Goal: Task Accomplishment & Management: Complete application form

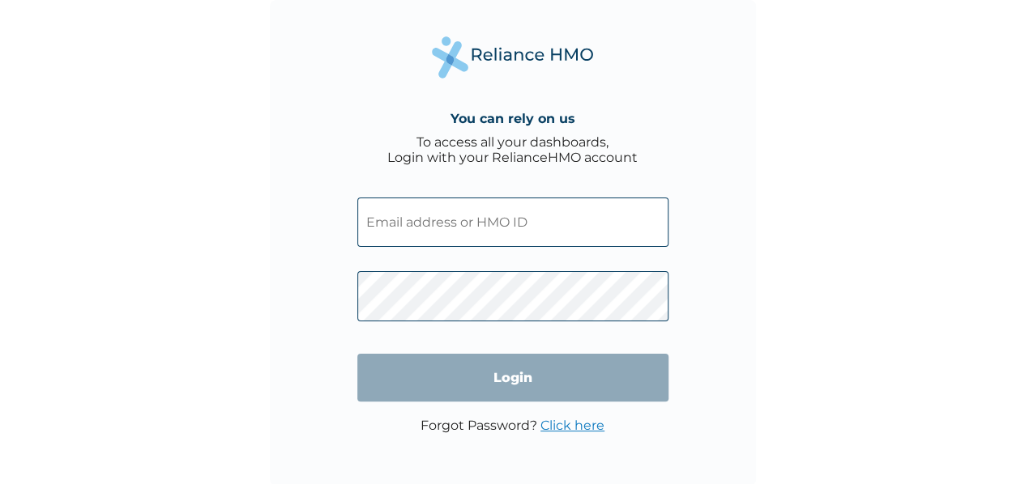
click at [522, 232] on input "text" at bounding box center [512, 222] width 311 height 49
paste input "BPU/10054/A"
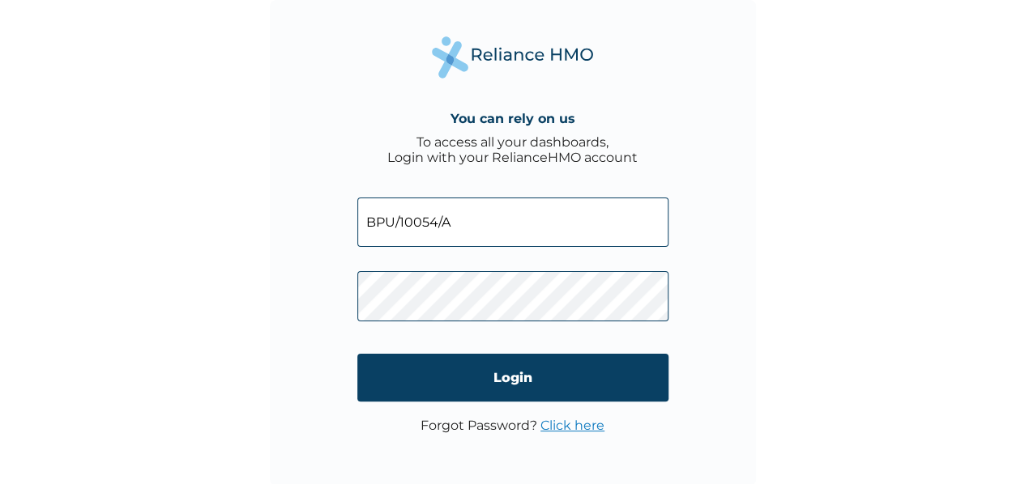
type input "BPU/10054/A"
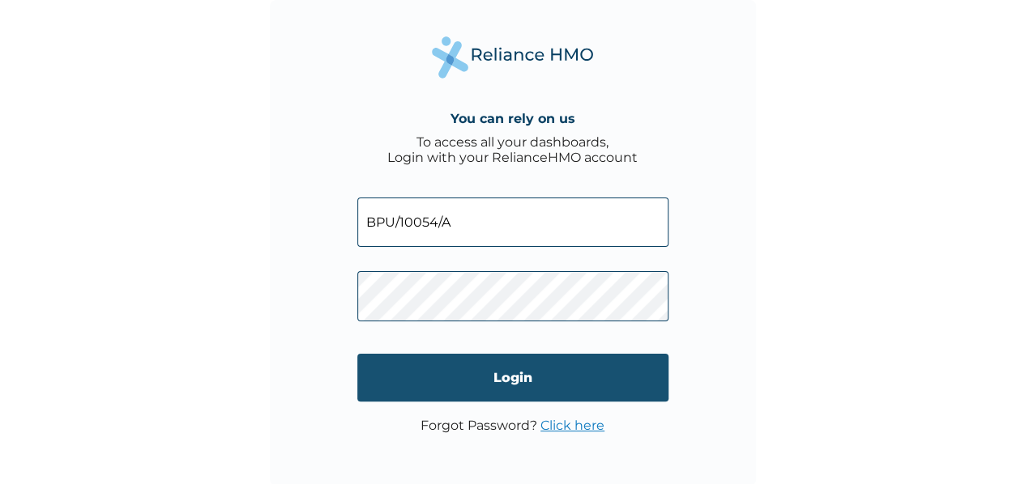
click at [502, 393] on input "Login" at bounding box center [512, 378] width 311 height 48
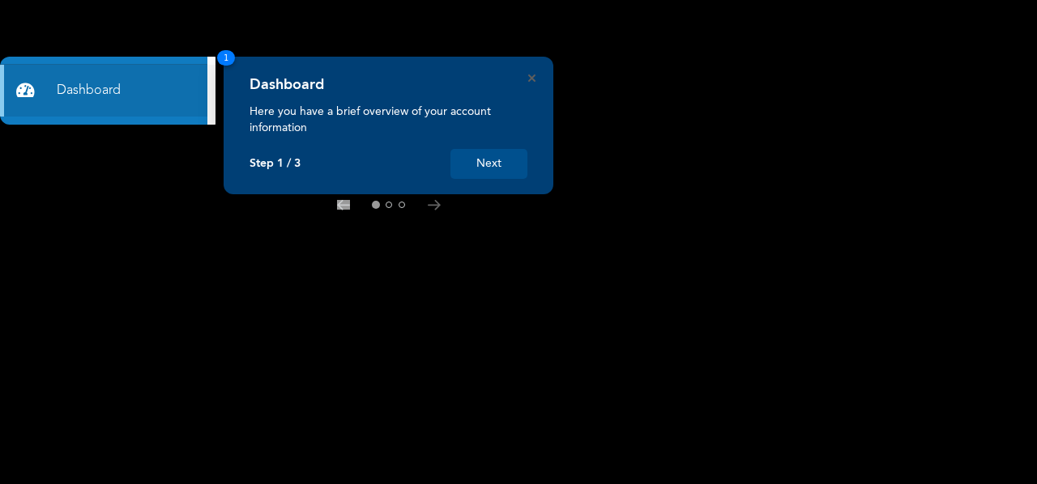
click at [505, 149] on button "Next" at bounding box center [488, 164] width 77 height 30
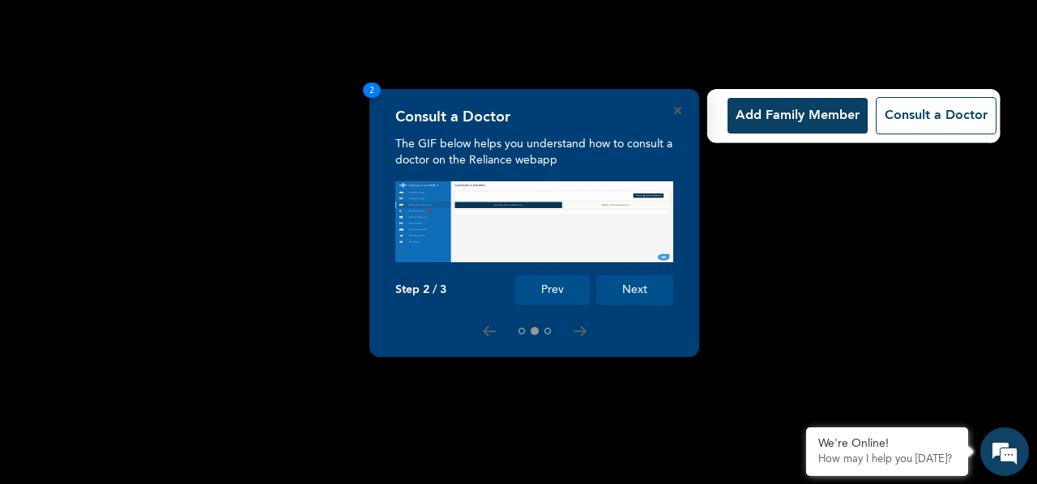
click at [621, 288] on button "Next" at bounding box center [634, 290] width 77 height 30
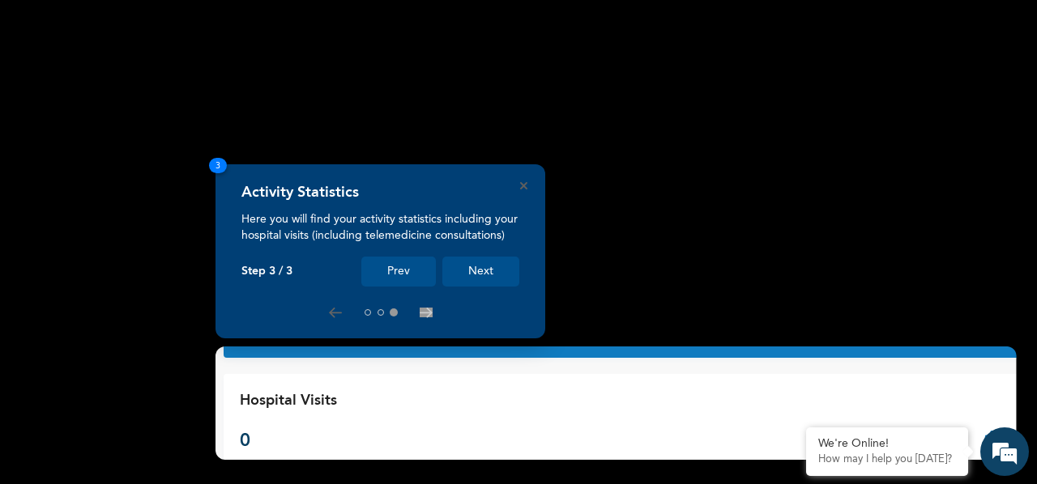
click at [481, 275] on button "Next" at bounding box center [480, 272] width 77 height 30
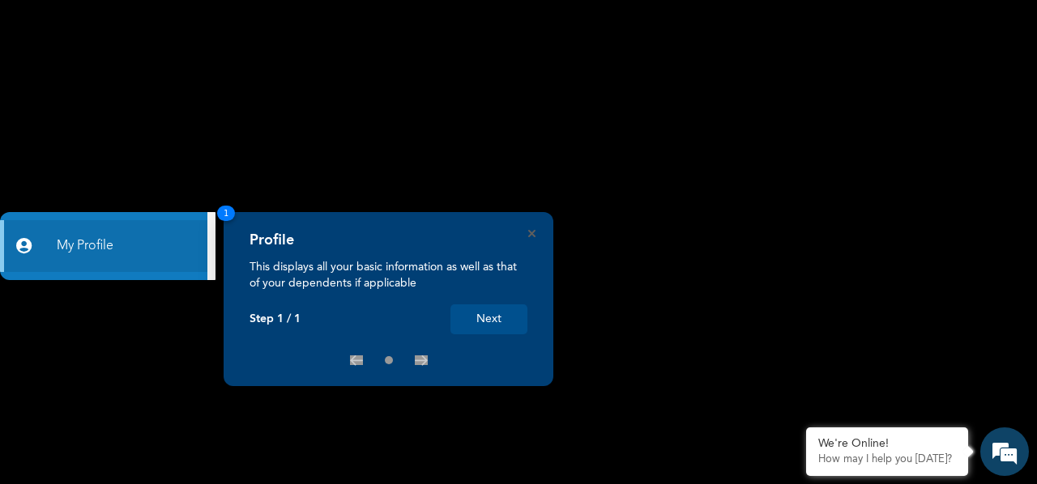
click at [484, 324] on button "Next" at bounding box center [488, 320] width 77 height 30
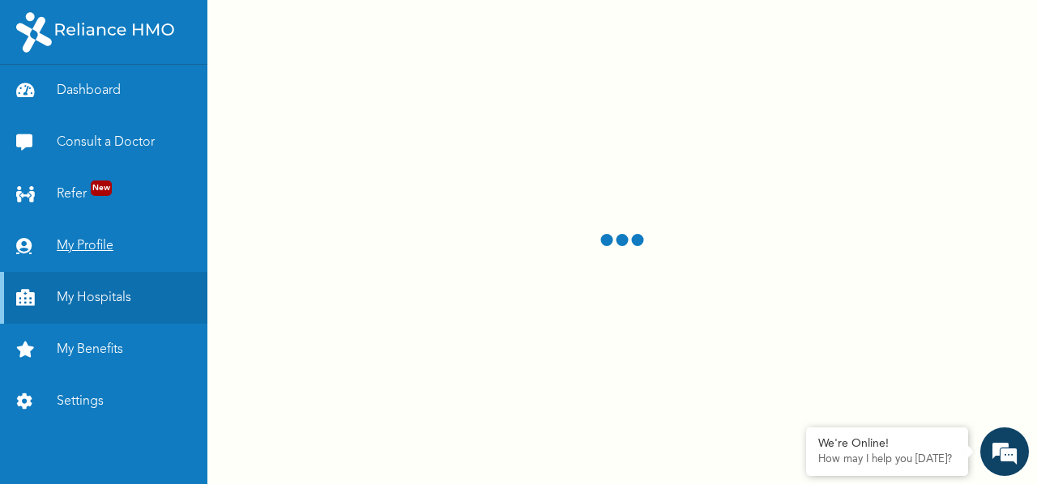
click at [160, 232] on link "My Profile" at bounding box center [103, 246] width 207 height 52
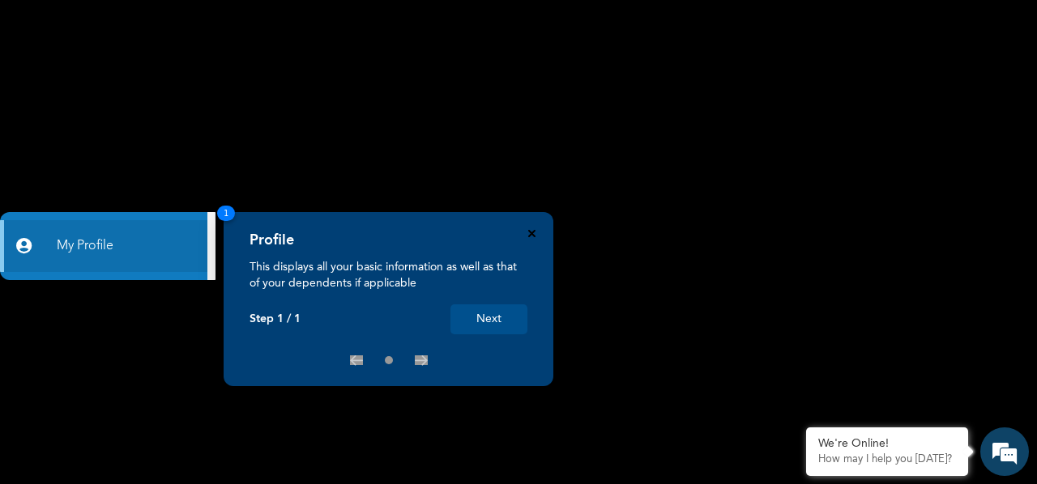
click at [531, 231] on icon "Close" at bounding box center [531, 233] width 7 height 7
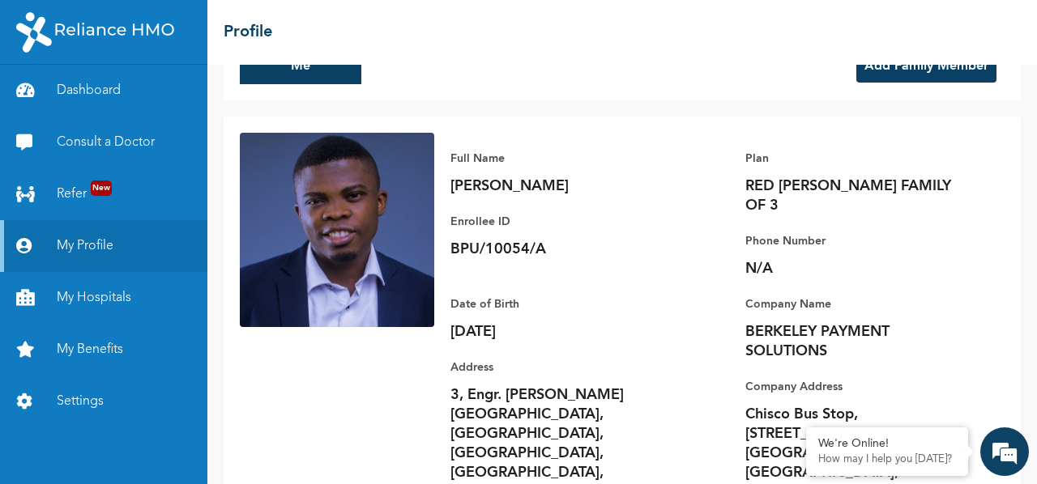
scroll to position [73, 0]
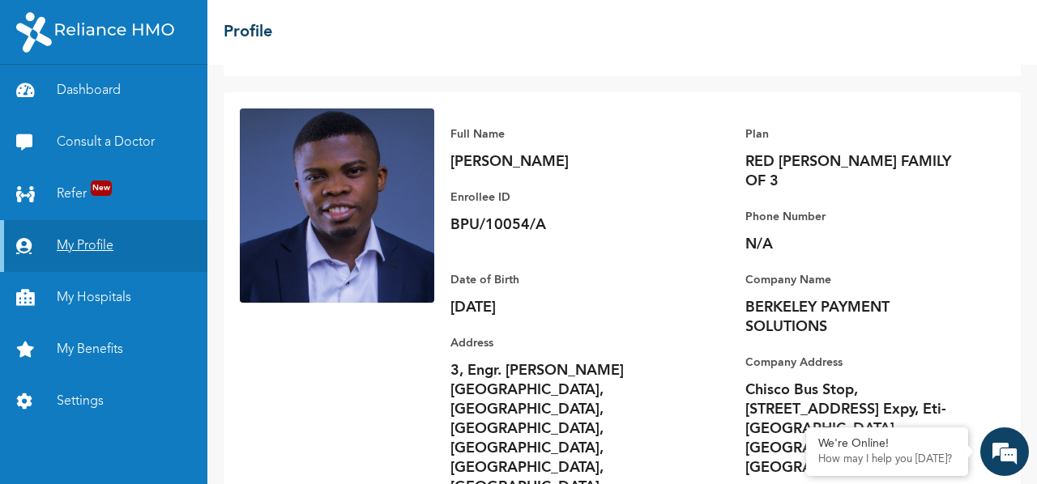
click at [128, 241] on link "My Profile" at bounding box center [103, 246] width 207 height 52
click at [136, 288] on link "My Hospitals" at bounding box center [103, 298] width 207 height 52
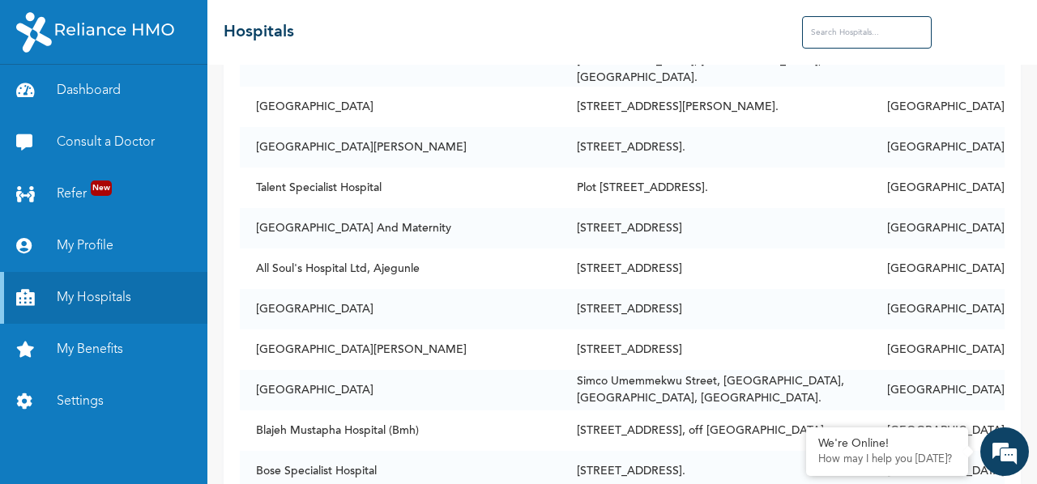
scroll to position [1701, 0]
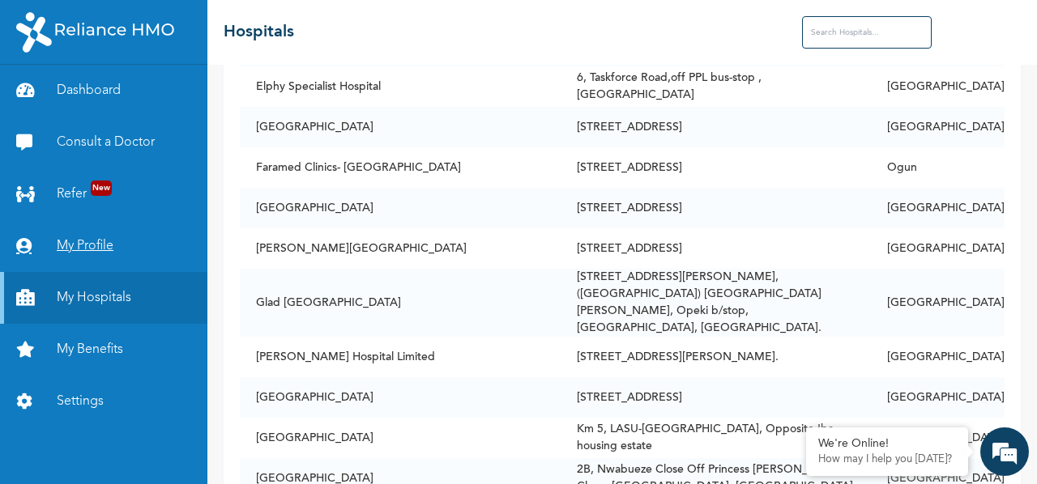
click at [132, 265] on link "My Profile" at bounding box center [103, 246] width 207 height 52
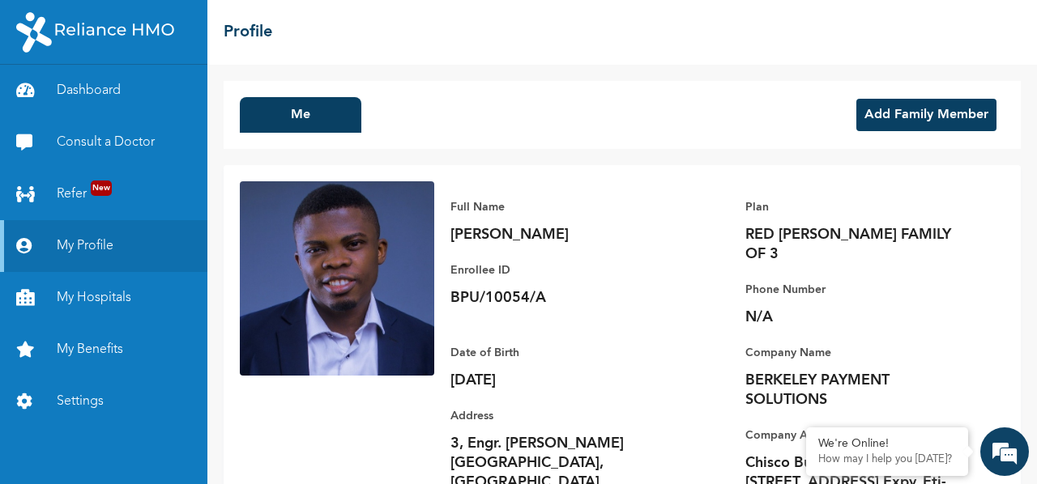
click at [908, 111] on button "Add Family Member" at bounding box center [926, 115] width 140 height 32
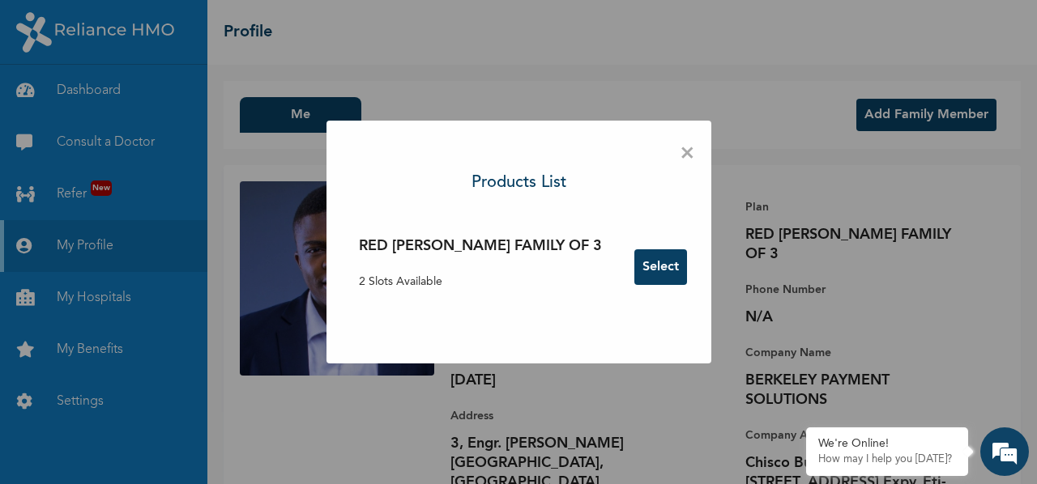
click at [876, 288] on div "× Products List RED [PERSON_NAME] FAMILY OF 3 2 Slots Available Select" at bounding box center [518, 242] width 1037 height 484
click at [639, 136] on div "× Products List RED [PERSON_NAME] FAMILY OF 3 2 Slots Available Select" at bounding box center [518, 242] width 385 height 243
click at [680, 161] on span "×" at bounding box center [687, 154] width 15 height 34
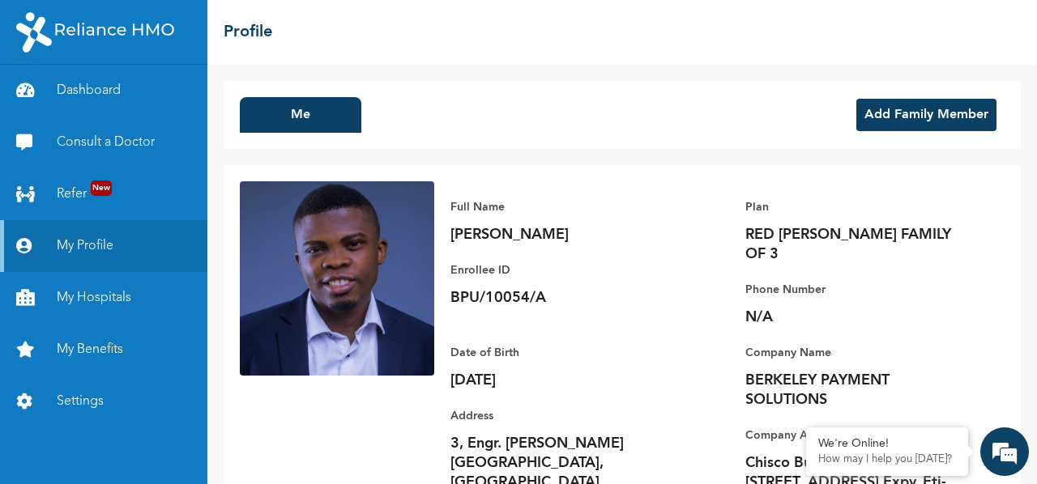
click at [752, 308] on p "N/A" at bounding box center [858, 317] width 227 height 19
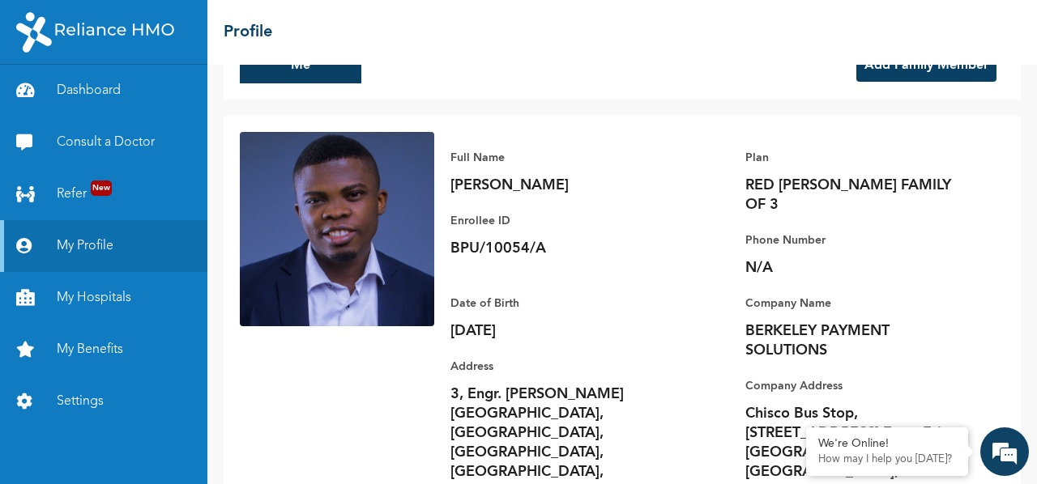
scroll to position [73, 0]
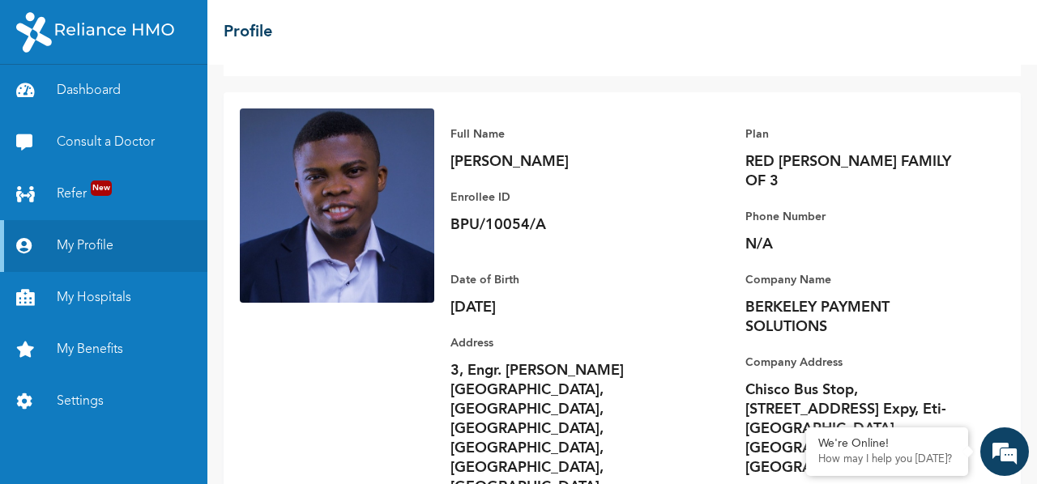
click at [745, 207] on p "Phone Number" at bounding box center [858, 216] width 227 height 19
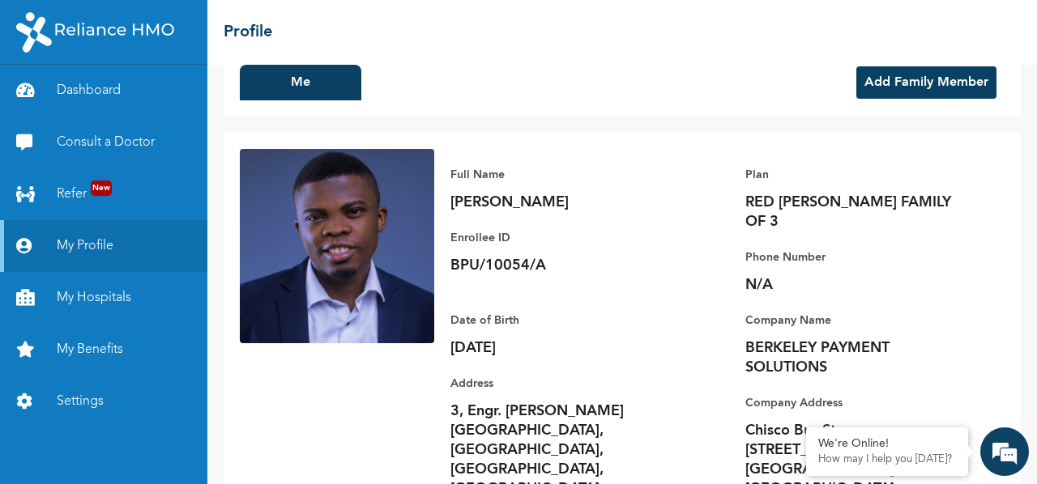
scroll to position [0, 0]
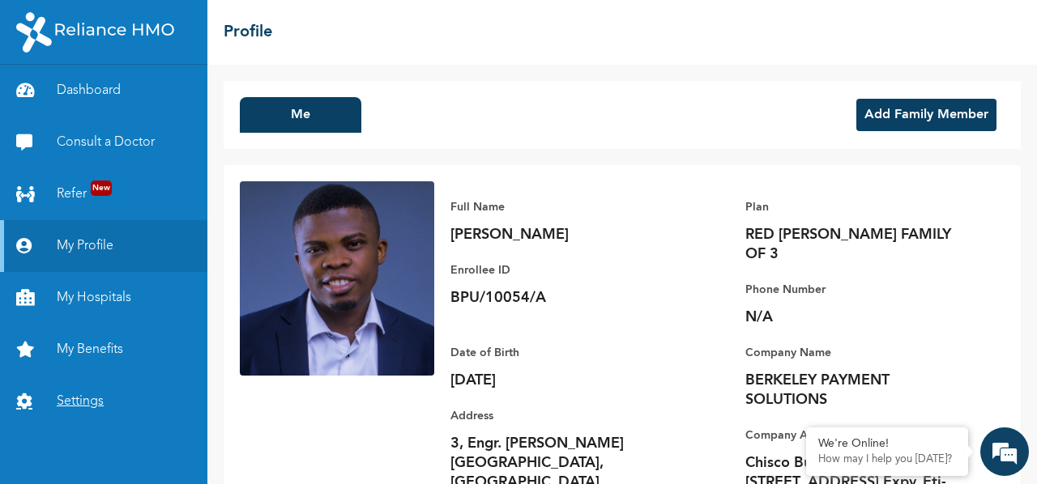
click at [141, 406] on link "Settings" at bounding box center [103, 402] width 207 height 52
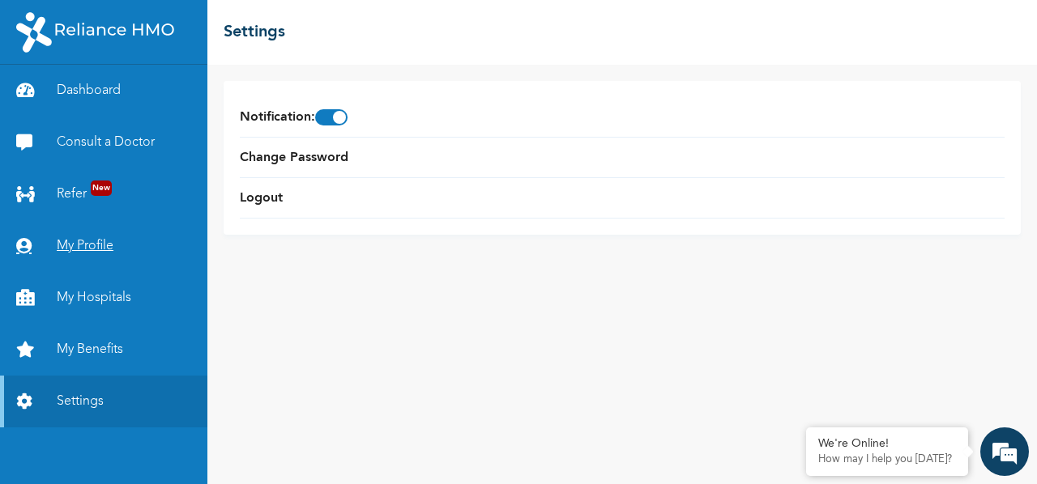
click at [135, 244] on link "My Profile" at bounding box center [103, 246] width 207 height 52
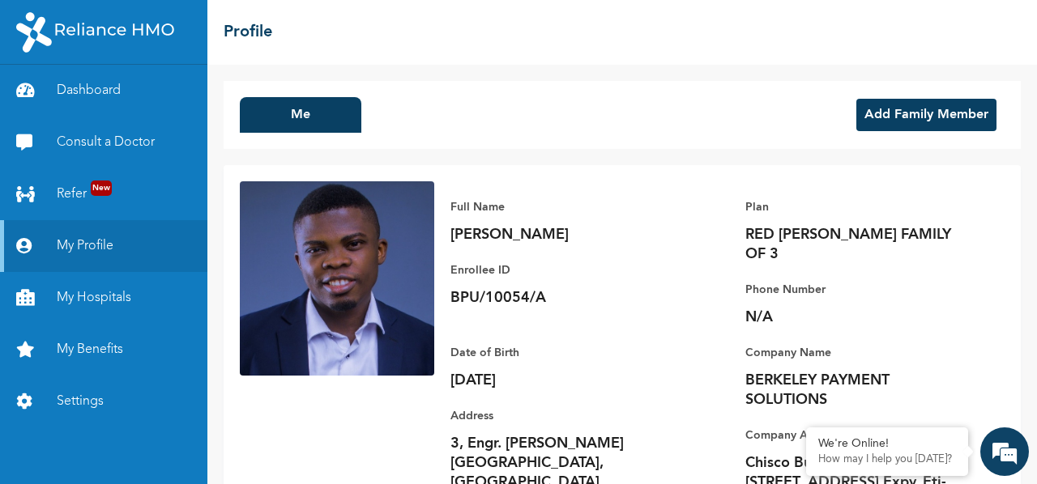
click at [897, 111] on button "Add Family Member" at bounding box center [926, 115] width 140 height 32
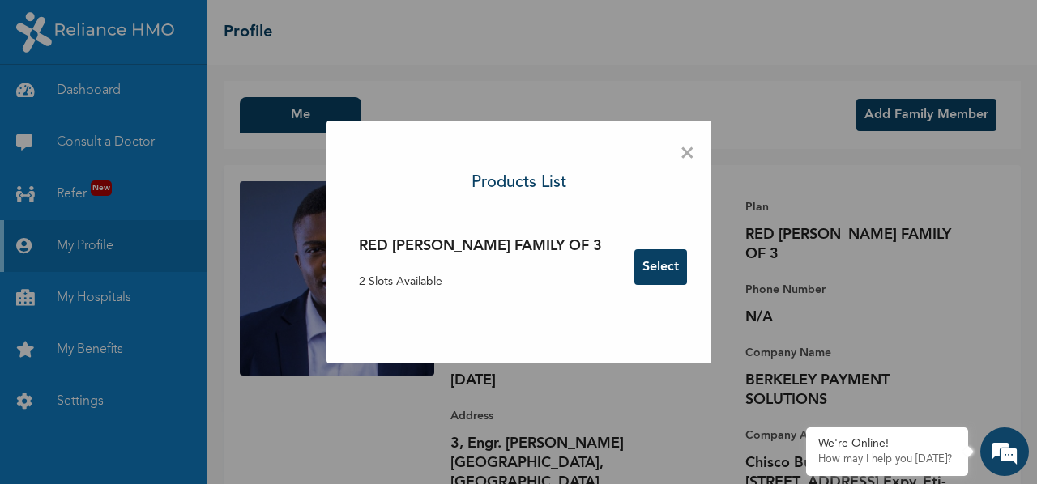
click at [634, 280] on button "Select" at bounding box center [660, 267] width 53 height 36
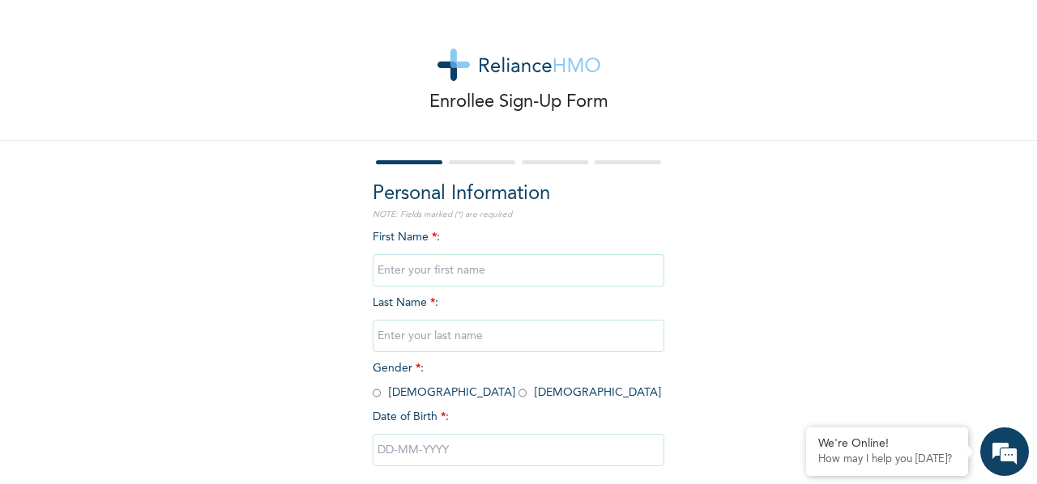
click at [565, 261] on input "text" at bounding box center [519, 270] width 292 height 32
click at [701, 261] on div "Enrollee Sign-Up Form Personal Information NOTE: Fields marked (*) are required…" at bounding box center [518, 278] width 1037 height 557
click at [588, 279] on input "text" at bounding box center [519, 270] width 292 height 32
type input "[PERSON_NAME]"
click at [504, 337] on input "text" at bounding box center [519, 336] width 292 height 32
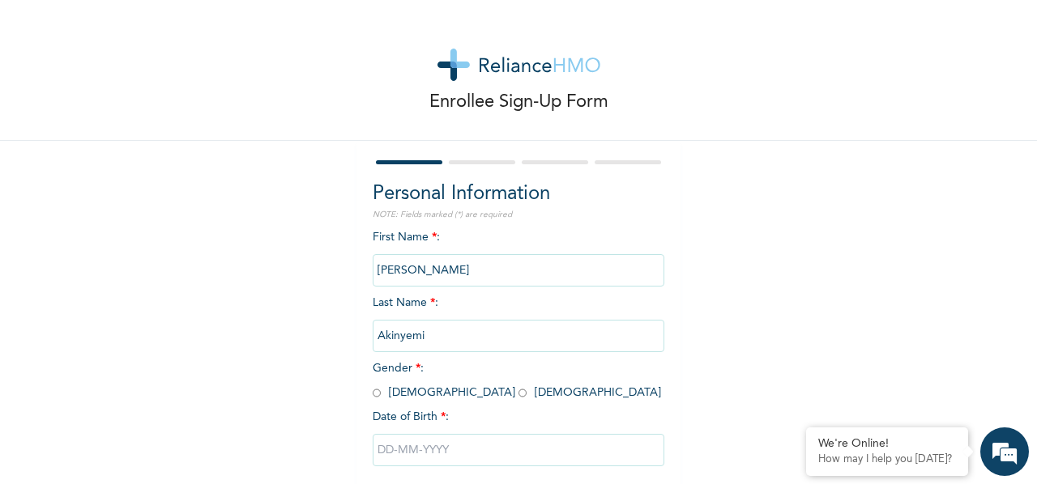
type input "Akinyemi"
click at [421, 394] on span "Gender * : [DEMOGRAPHIC_DATA] [DEMOGRAPHIC_DATA]" at bounding box center [517, 381] width 288 height 36
click at [420, 391] on span "Gender * : [DEMOGRAPHIC_DATA] [DEMOGRAPHIC_DATA]" at bounding box center [517, 381] width 288 height 36
click at [518, 391] on input "radio" at bounding box center [522, 393] width 8 height 15
radio input "true"
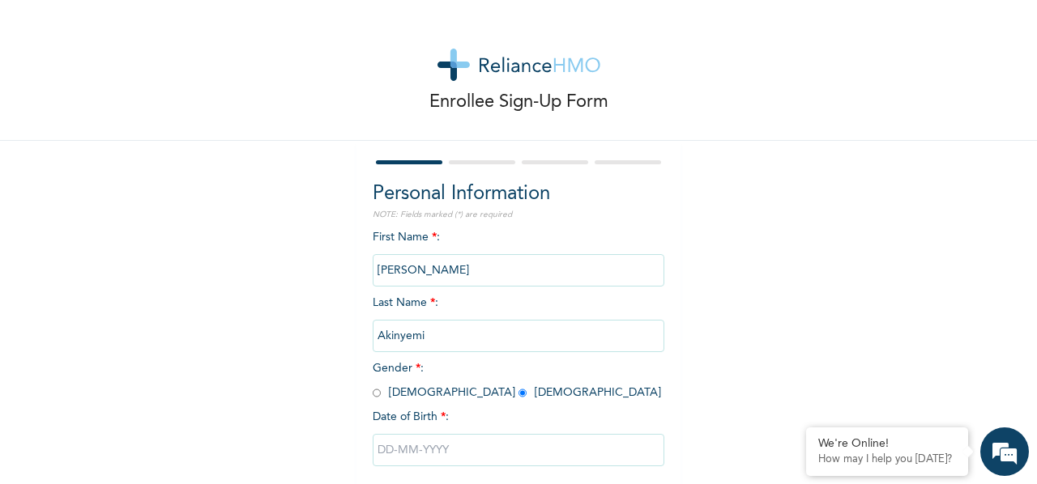
click at [426, 464] on input "text" at bounding box center [519, 450] width 292 height 32
select select "9"
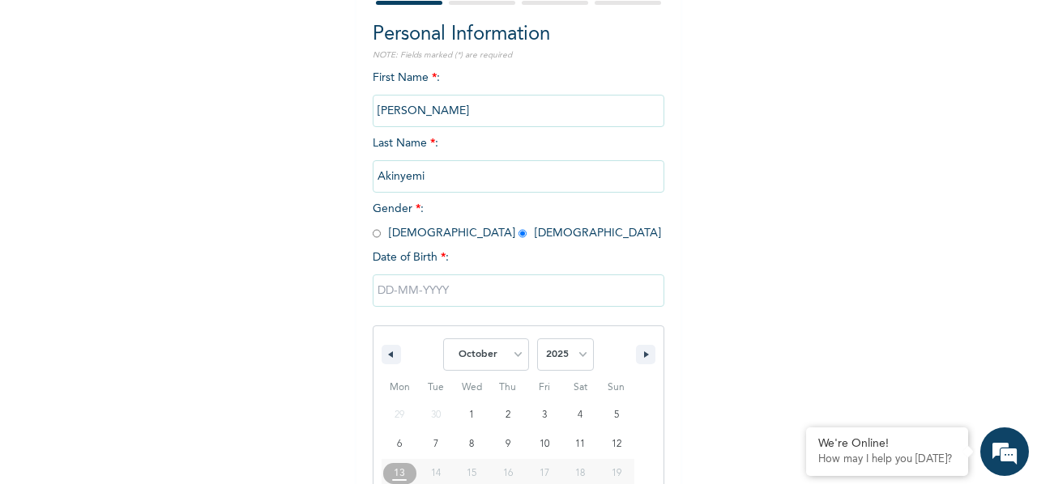
scroll to position [253, 0]
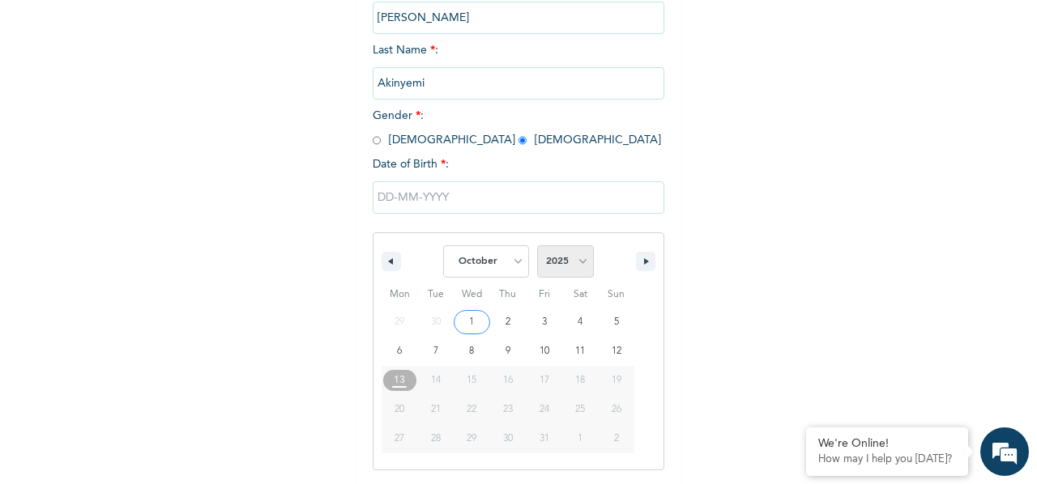
click at [555, 268] on select "2025 2024 2023 2022 2021 2020 2019 2018 2017 2016 2015 2014 2013 2012 2011 2010…" at bounding box center [565, 261] width 57 height 32
select select "1995"
click at [537, 247] on select "2025 2024 2023 2022 2021 2020 2019 2018 2017 2016 2015 2014 2013 2012 2011 2010…" at bounding box center [565, 261] width 57 height 32
click at [512, 273] on select "January February March April May June July August September October November De…" at bounding box center [486, 261] width 86 height 32
select select "1"
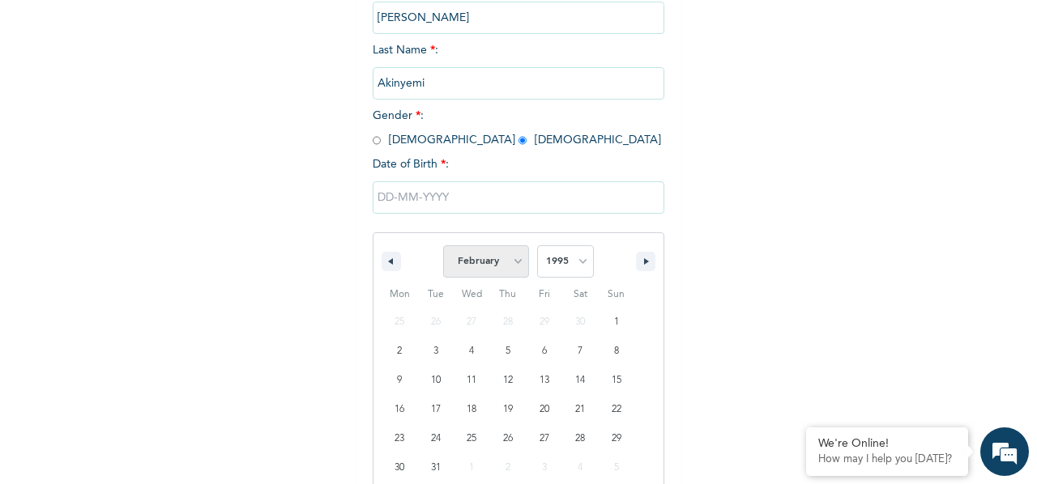
click at [443, 247] on select "January February March April May June July August September October November De…" at bounding box center [486, 261] width 86 height 32
type input "[DATE]"
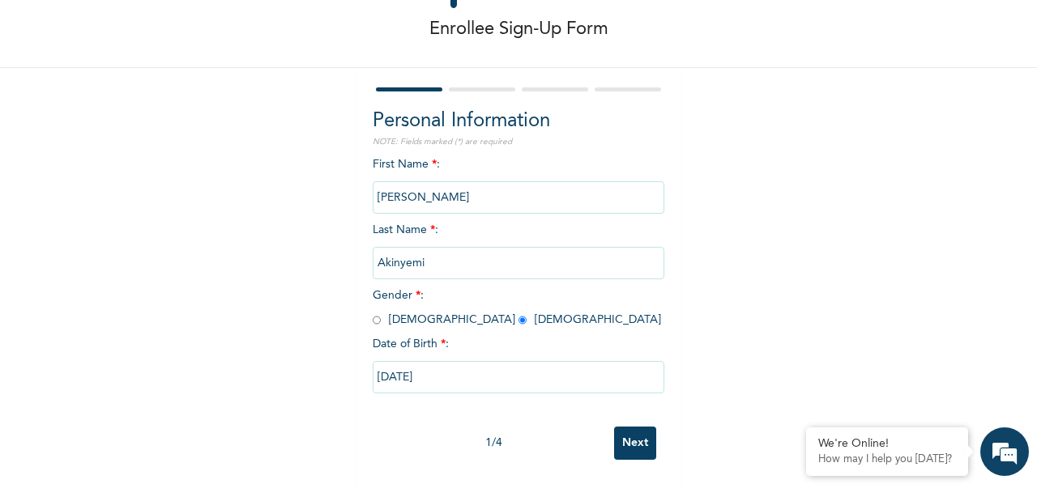
click at [466, 370] on input "[DATE]" at bounding box center [519, 377] width 292 height 32
select select "1"
select select "1995"
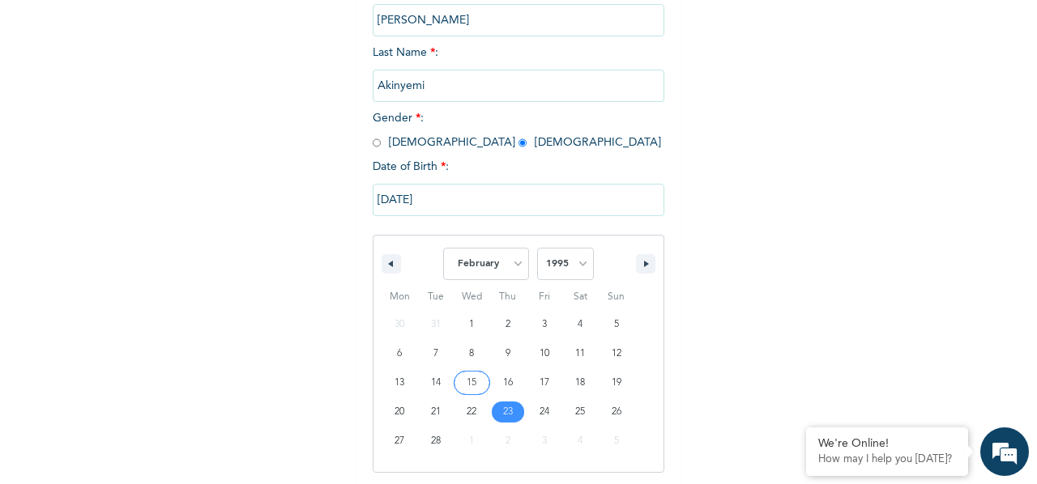
scroll to position [253, 0]
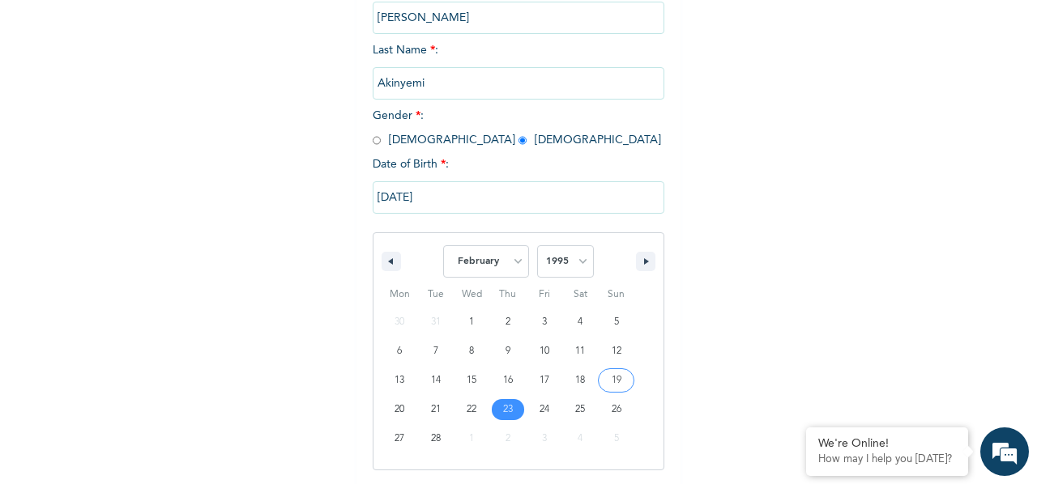
click at [535, 198] on input "[DATE]" at bounding box center [519, 197] width 292 height 32
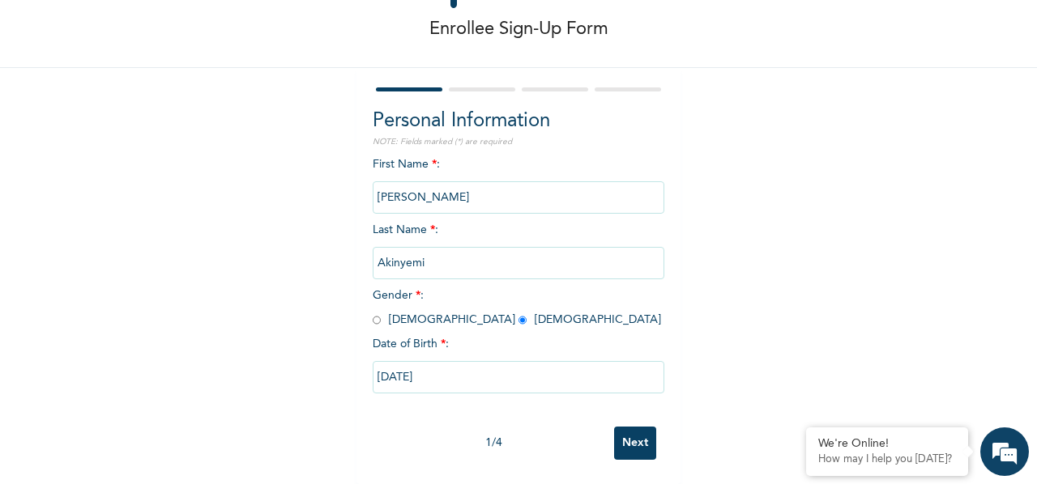
scroll to position [87, 0]
click at [645, 427] on input "Next" at bounding box center [635, 443] width 42 height 33
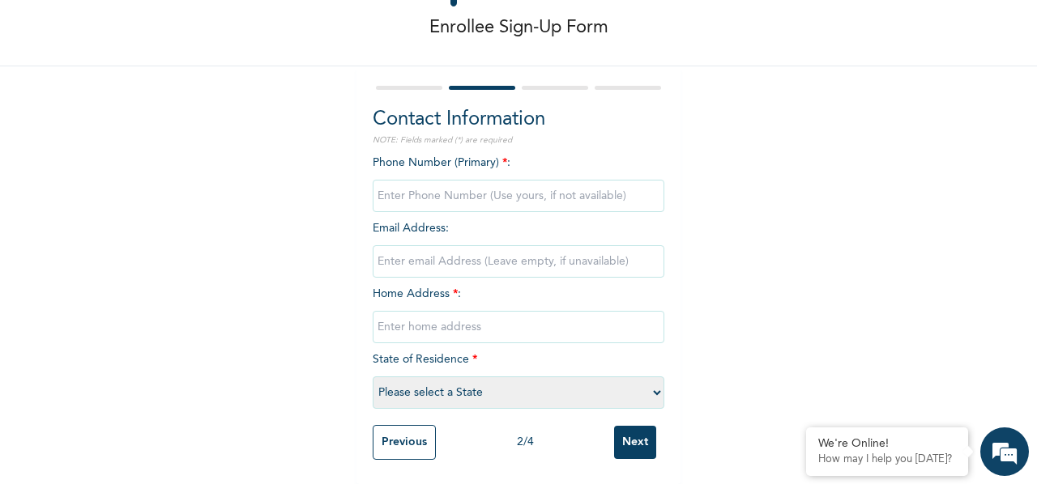
click at [514, 182] on input "phone" at bounding box center [519, 196] width 292 height 32
type input "08108049305"
click at [447, 265] on input "email" at bounding box center [519, 261] width 292 height 32
paste input "[EMAIL_ADDRESS][DOMAIN_NAME]"
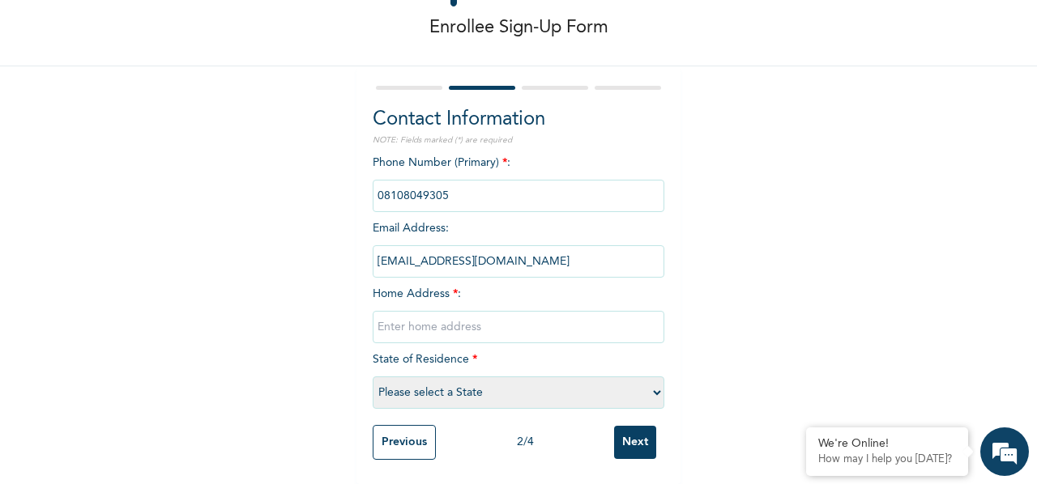
type input "[EMAIL_ADDRESS][DOMAIN_NAME]"
click at [506, 315] on input "text" at bounding box center [519, 327] width 292 height 32
paste input "3, Engr. [PERSON_NAME][GEOGRAPHIC_DATA],"
paste input "Greenland Estate, [GEOGRAPHIC_DATA],"
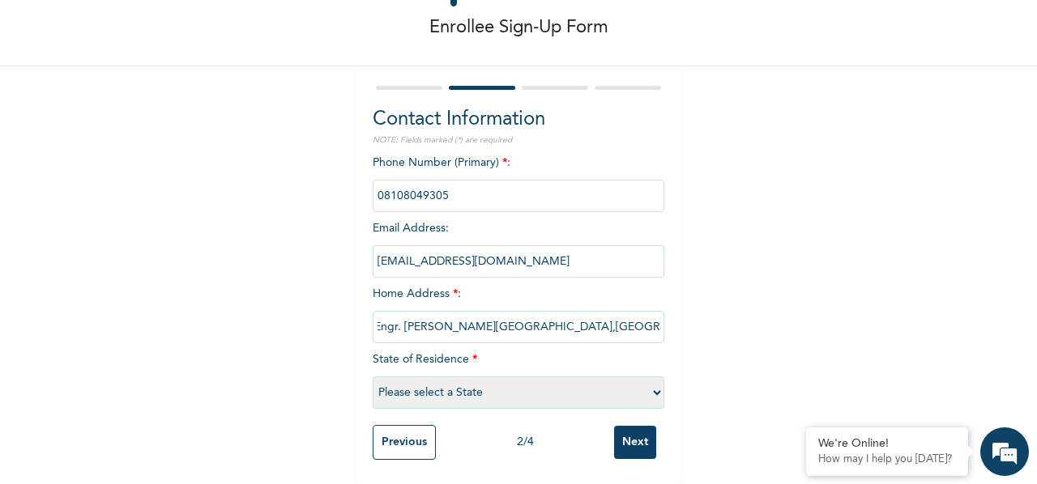
drag, startPoint x: 509, startPoint y: 312, endPoint x: 518, endPoint y: 319, distance: 12.2
click at [509, 312] on input "3, Engr. [PERSON_NAME][GEOGRAPHIC_DATA],[GEOGRAPHIC_DATA], [GEOGRAPHIC_DATA]," at bounding box center [519, 327] width 292 height 32
paste input "Ajah, Lekki Epe Expressway,"
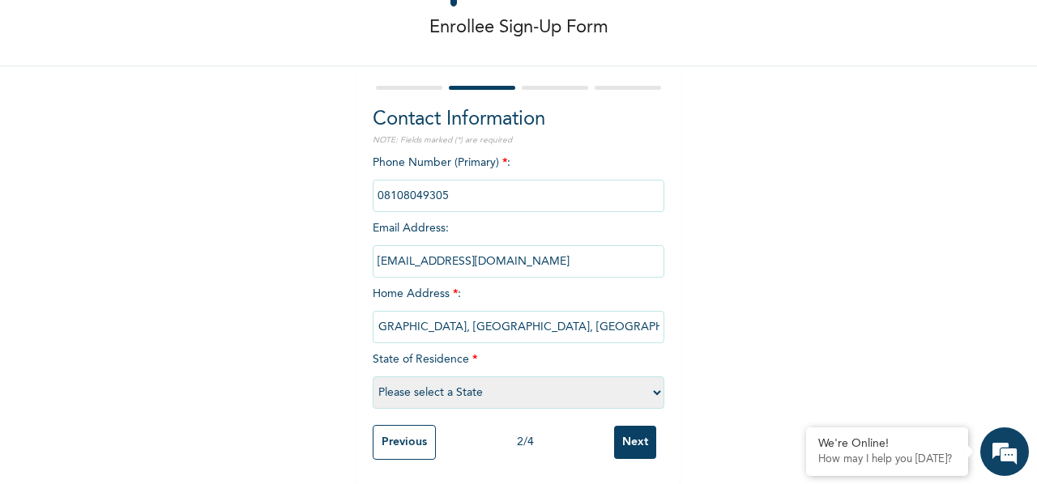
drag, startPoint x: 546, startPoint y: 313, endPoint x: 659, endPoint y: 315, distance: 112.6
click at [659, 315] on div "Contact Information NOTE: Fields marked (*) are required Phone Number (Primary)…" at bounding box center [518, 275] width 324 height 418
type input "3, Engr. [PERSON_NAME][GEOGRAPHIC_DATA], [GEOGRAPHIC_DATA], [GEOGRAPHIC_DATA],[…"
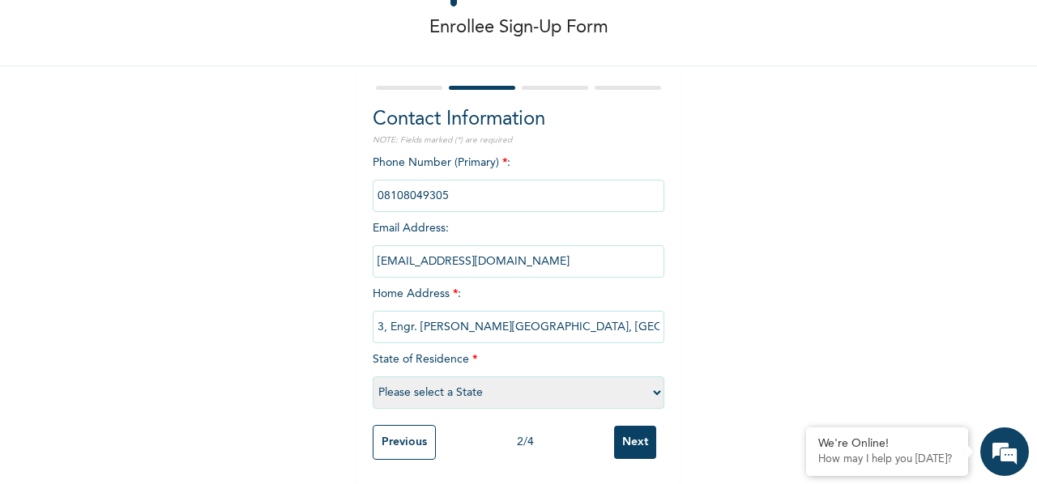
click at [573, 399] on div "Phone Number (Primary) * : Email Address : [EMAIL_ADDRESS][DOMAIN_NAME] Home Ad…" at bounding box center [519, 286] width 292 height 262
click at [583, 392] on select "Please select a State [PERSON_NAME] (FCT) [PERSON_NAME] Ibom [GEOGRAPHIC_DATA] …" at bounding box center [519, 393] width 292 height 32
select select "25"
click at [373, 377] on select "Please select a State [PERSON_NAME] (FCT) [PERSON_NAME] Ibom [GEOGRAPHIC_DATA] …" at bounding box center [519, 393] width 292 height 32
click at [634, 432] on input "Next" at bounding box center [635, 442] width 42 height 33
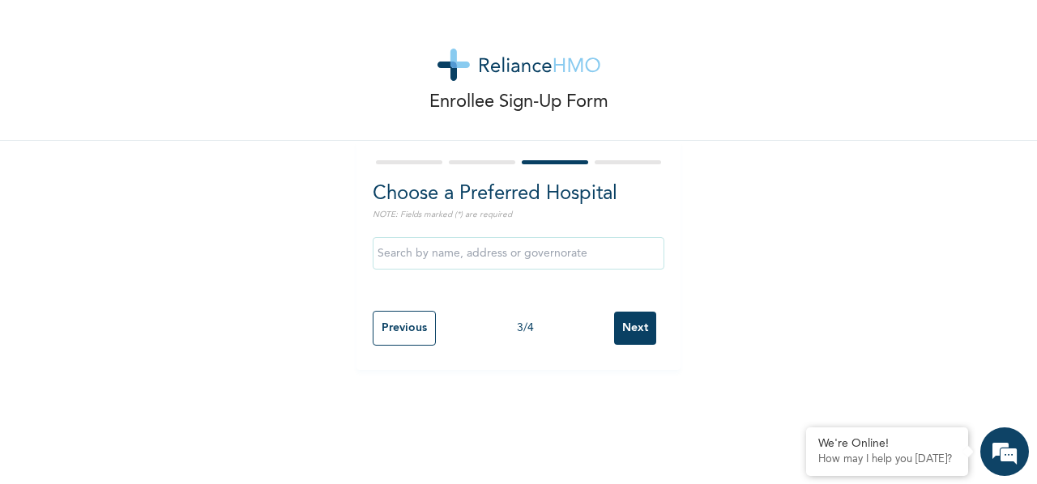
click at [497, 257] on input "text" at bounding box center [519, 253] width 292 height 32
click at [824, 201] on div "Enrollee Sign-Up Form Choose a Preferred Hospital NOTE: Fields marked (*) are r…" at bounding box center [518, 185] width 1037 height 370
click at [619, 336] on input "Next" at bounding box center [635, 328] width 42 height 33
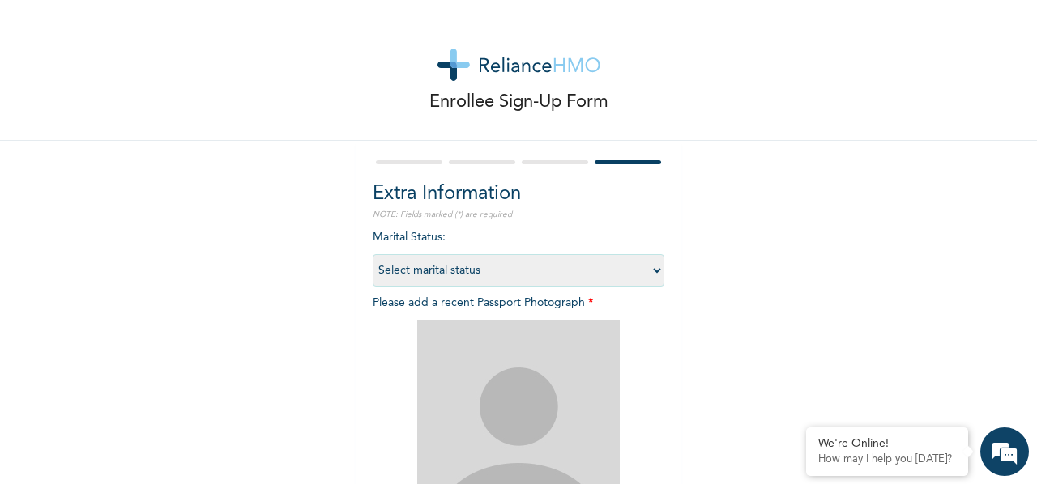
click at [525, 273] on select "Select marital status [DEMOGRAPHIC_DATA] Married [DEMOGRAPHIC_DATA] Widow/[DEMO…" at bounding box center [519, 270] width 292 height 32
select select "2"
click at [373, 254] on select "Select marital status [DEMOGRAPHIC_DATA] Married [DEMOGRAPHIC_DATA] Widow/[DEMO…" at bounding box center [519, 270] width 292 height 32
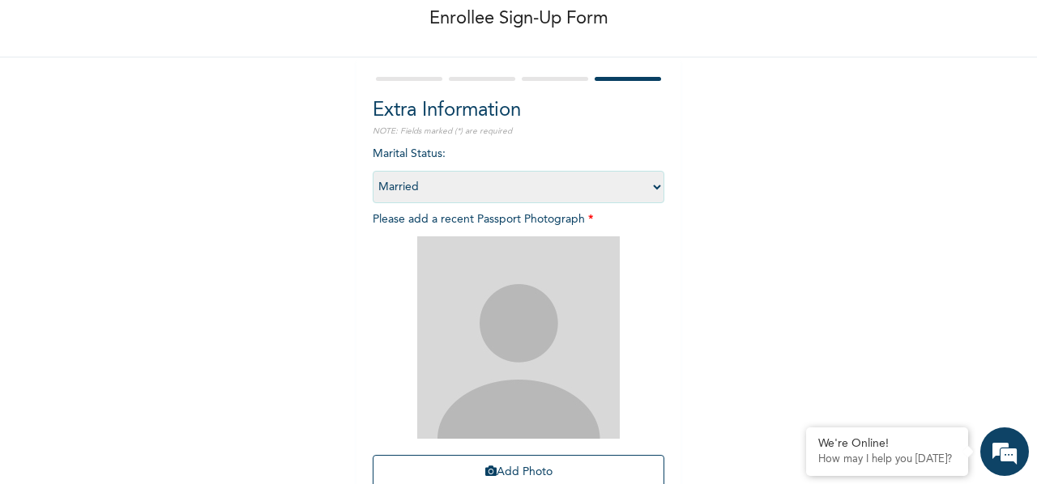
scroll to position [162, 0]
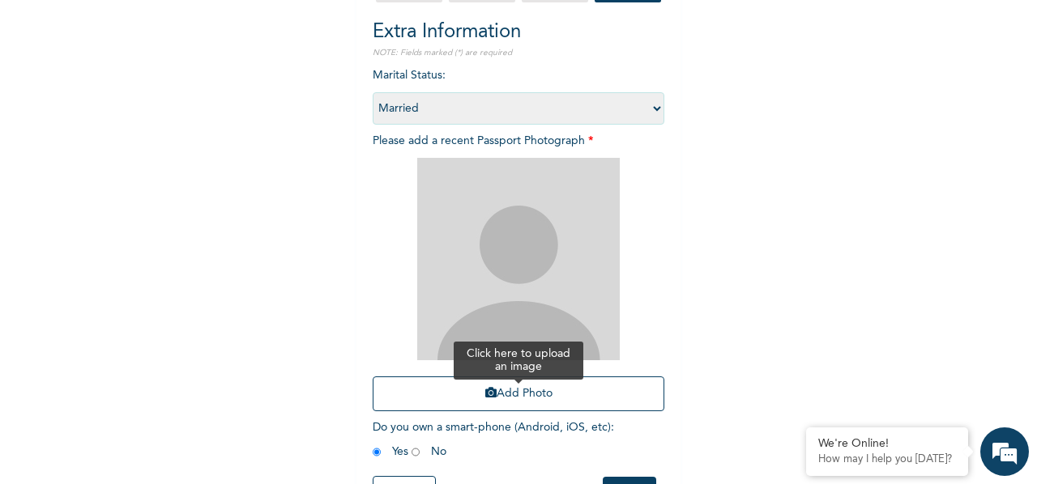
click at [518, 390] on button "Add Photo" at bounding box center [519, 394] width 292 height 35
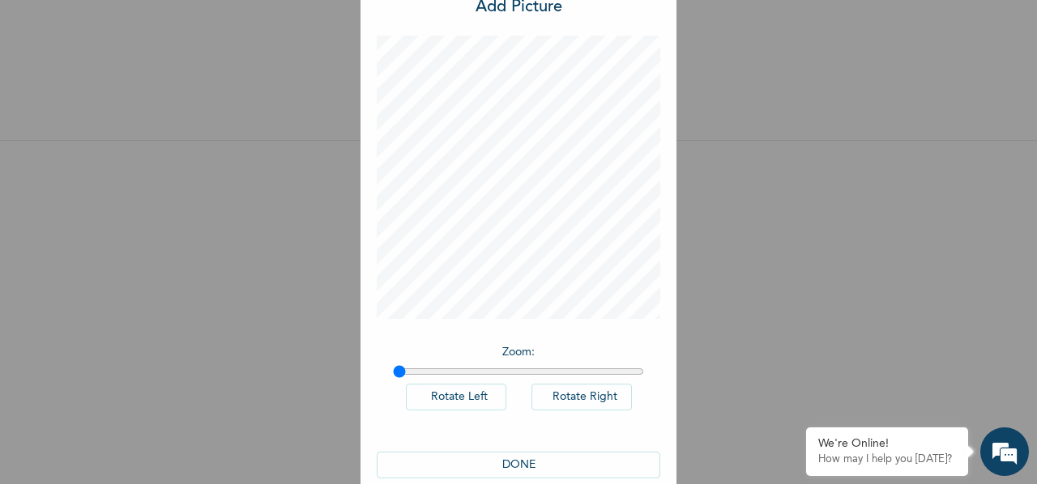
scroll to position [80, 0]
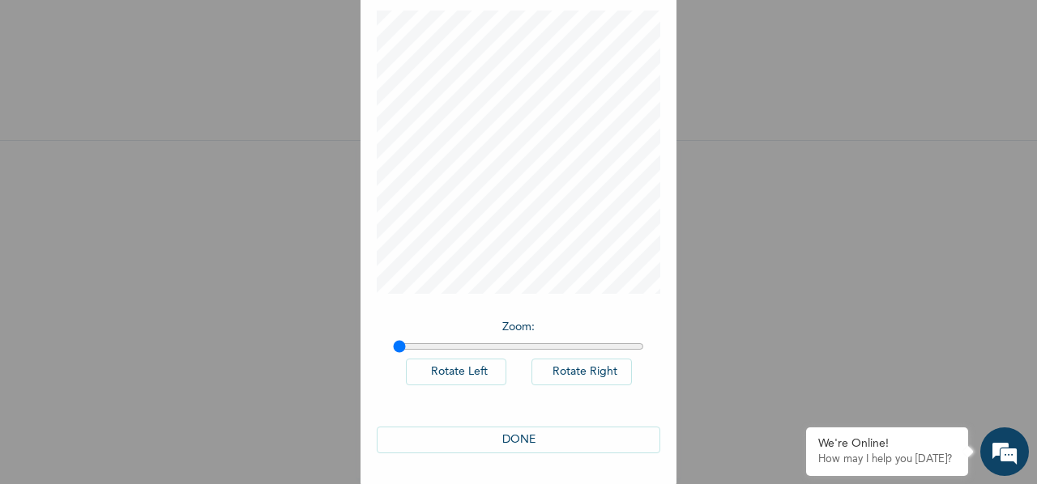
click at [527, 433] on button "DONE" at bounding box center [519, 440] width 284 height 27
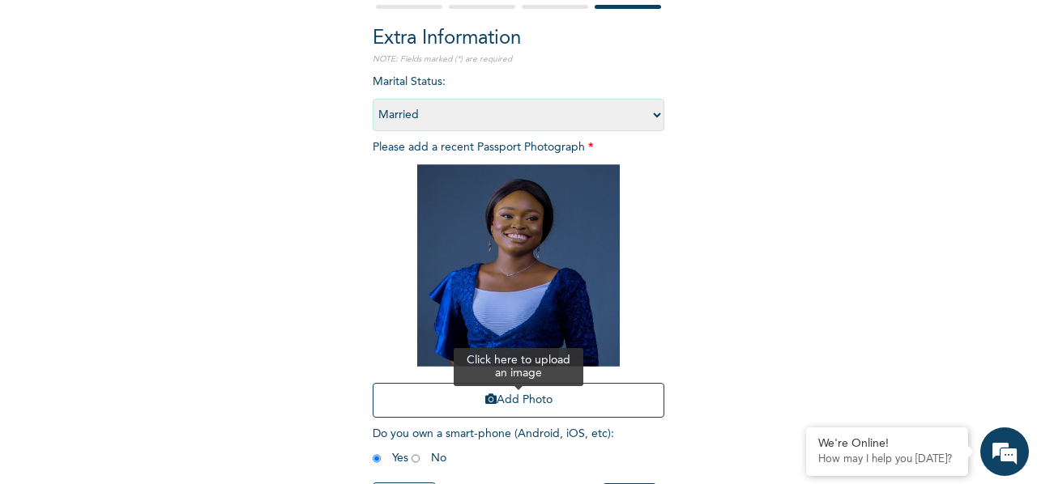
scroll to position [227, 0]
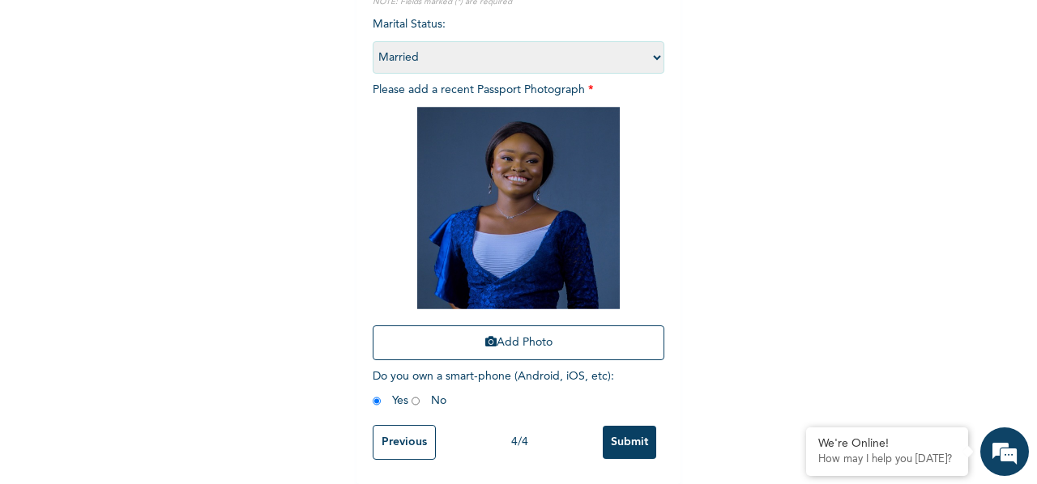
click at [637, 445] on input "Submit" at bounding box center [629, 442] width 53 height 33
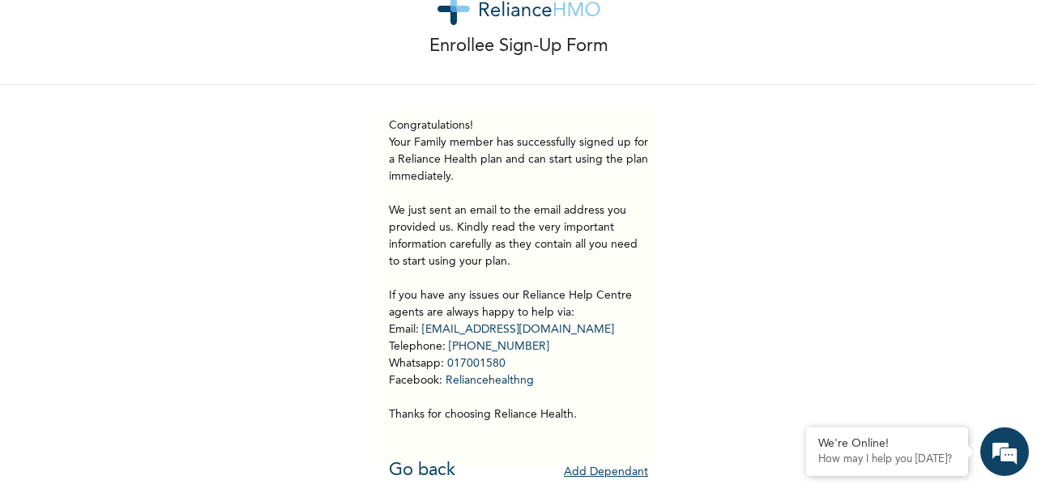
scroll to position [86, 0]
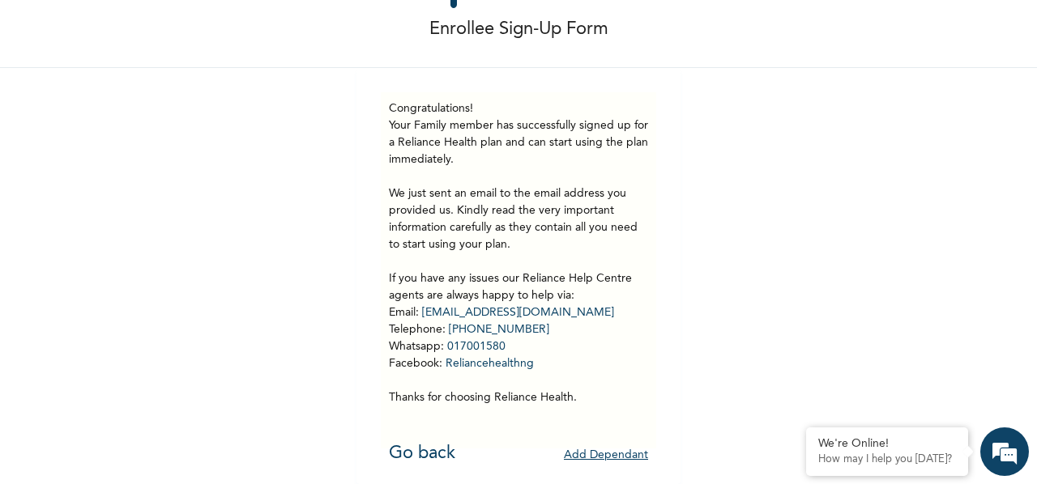
click at [606, 443] on button "Add Dependant" at bounding box center [606, 455] width 84 height 25
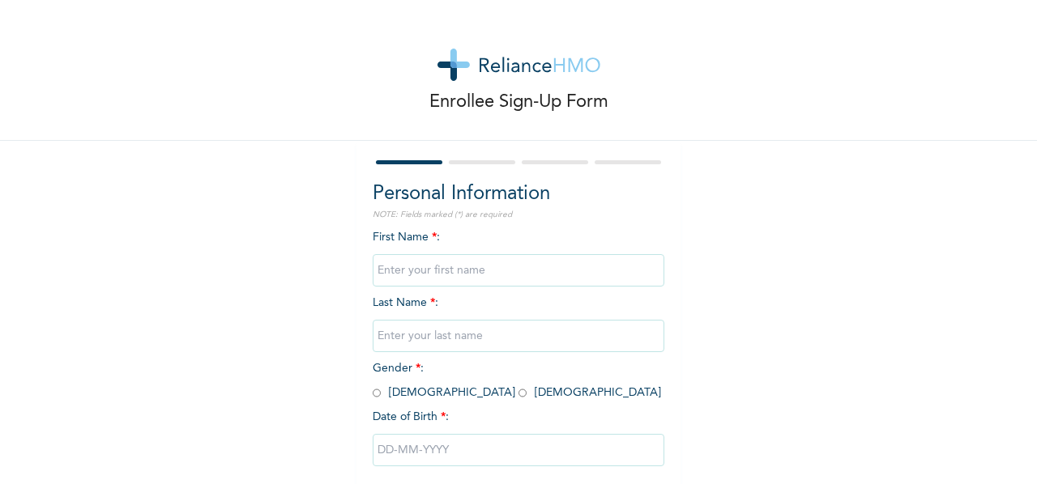
click at [495, 262] on input "text" at bounding box center [519, 270] width 292 height 32
type input "Hadassah"
type input "Akinyemi"
click at [436, 395] on span "Gender * : [DEMOGRAPHIC_DATA] [DEMOGRAPHIC_DATA]" at bounding box center [517, 381] width 288 height 36
click at [518, 392] on input "radio" at bounding box center [522, 393] width 8 height 15
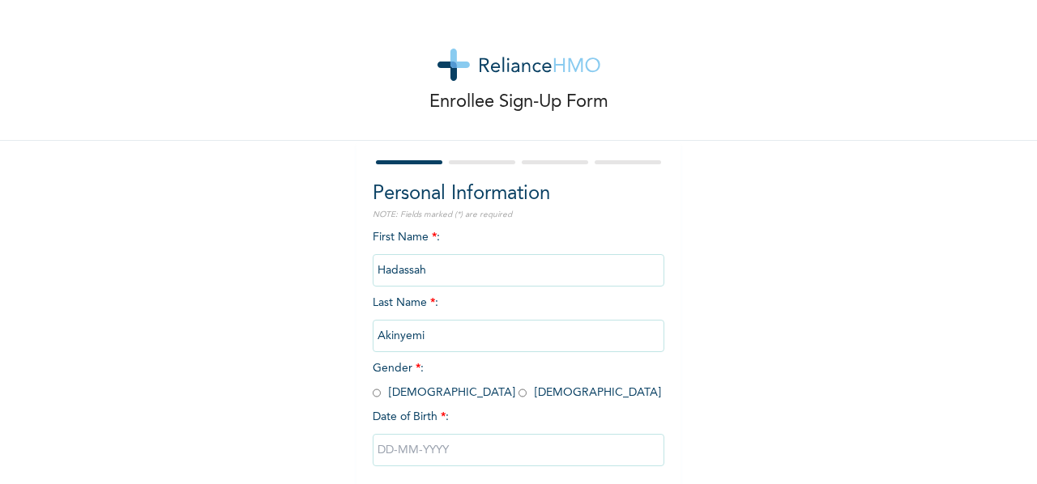
radio input "true"
click at [431, 442] on input "text" at bounding box center [519, 450] width 292 height 32
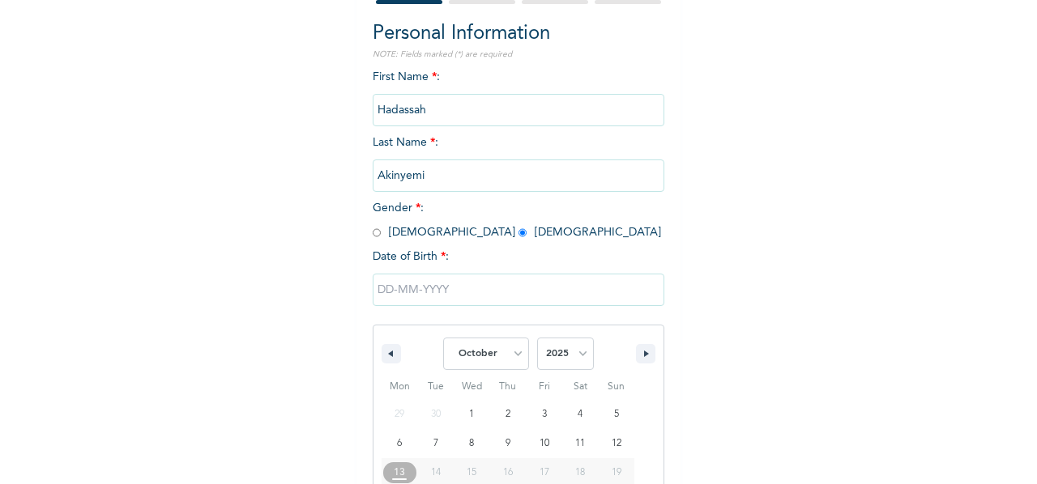
scroll to position [253, 0]
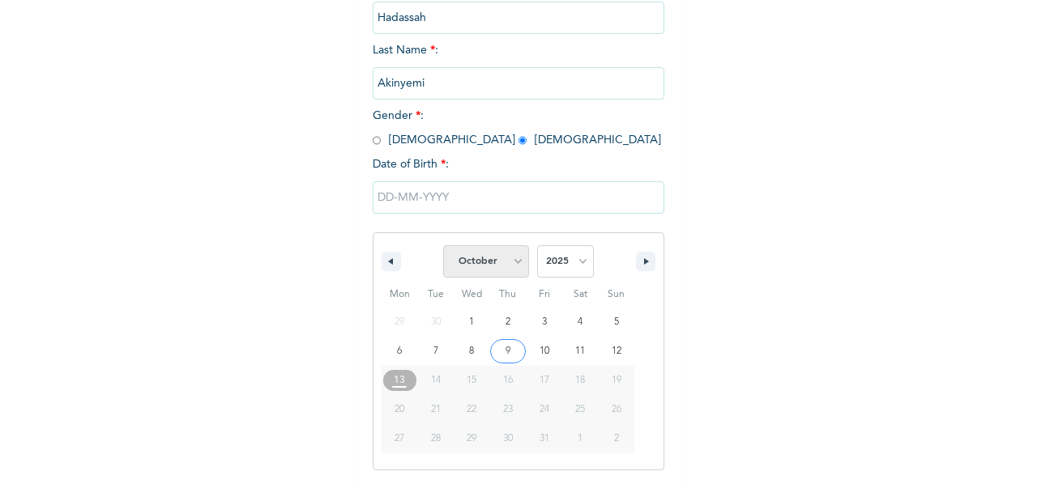
click at [514, 263] on select "January February March April May June July August September October November De…" at bounding box center [486, 261] width 86 height 32
select select "3"
click at [443, 247] on select "January February March April May June July August September October November De…" at bounding box center [486, 261] width 86 height 32
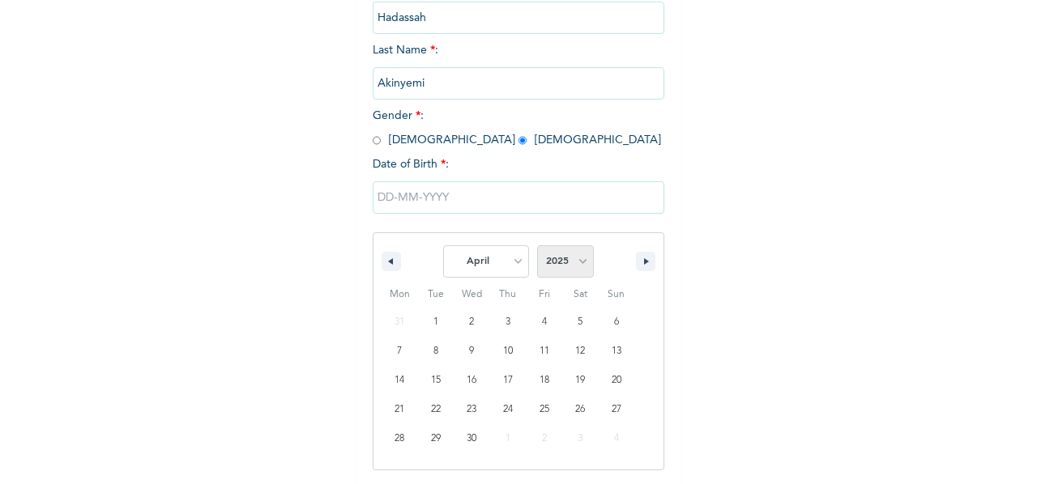
click at [576, 262] on select "2025 2024 2023 2022 2021 2020 2019 2018 2017 2016 2015 2014 2013 2012 2011 2010…" at bounding box center [565, 261] width 57 height 32
select select "2023"
click at [537, 247] on select "2025 2024 2023 2022 2021 2020 2019 2018 2017 2016 2015 2014 2013 2012 2011 2010…" at bounding box center [565, 261] width 57 height 32
type input "04/21/2023"
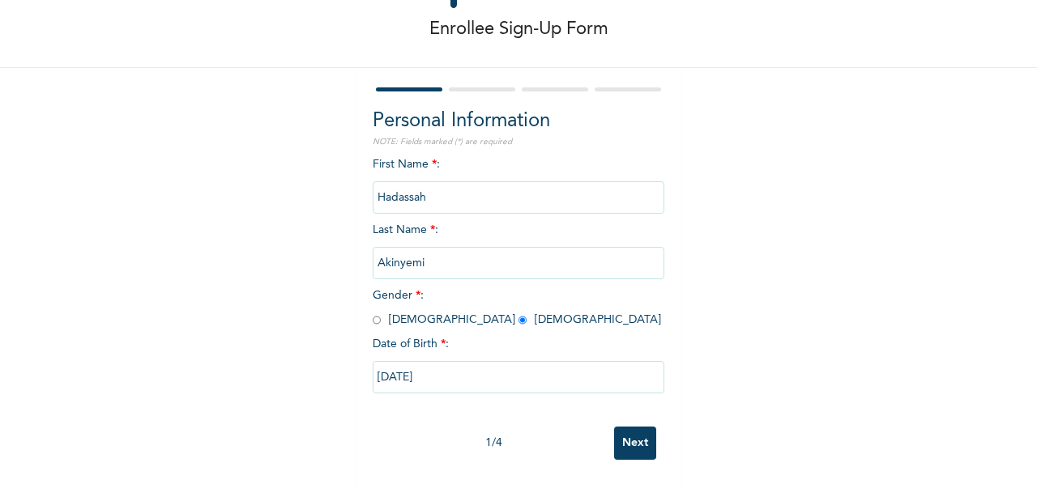
scroll to position [87, 0]
click at [618, 427] on input "Next" at bounding box center [635, 443] width 42 height 33
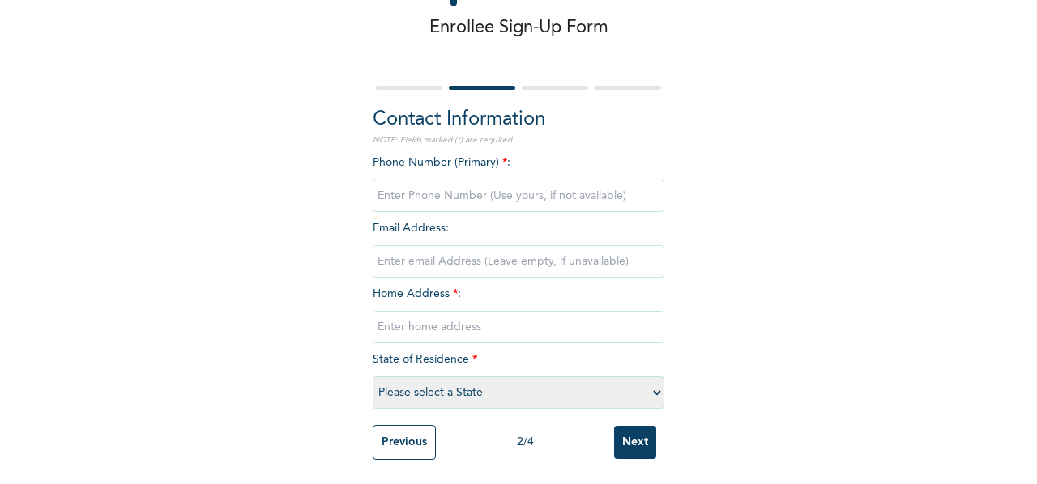
click at [445, 197] on input "phone" at bounding box center [519, 196] width 292 height 32
type input "0"
type input "08144501853"
click at [505, 251] on input "email" at bounding box center [519, 261] width 292 height 32
click at [519, 313] on input "text" at bounding box center [519, 327] width 292 height 32
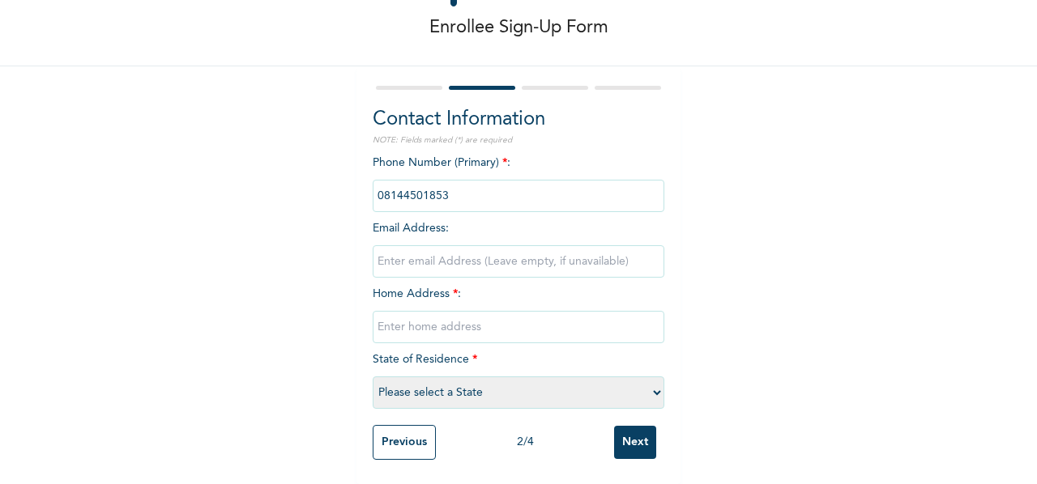
click at [602, 311] on input "text" at bounding box center [519, 327] width 292 height 32
click at [608, 311] on input "text" at bounding box center [519, 327] width 292 height 32
paste input "3, Engr. [PERSON_NAME][GEOGRAPHIC_DATA],"
paste input "Greenland Estate, [GEOGRAPHIC_DATA],"
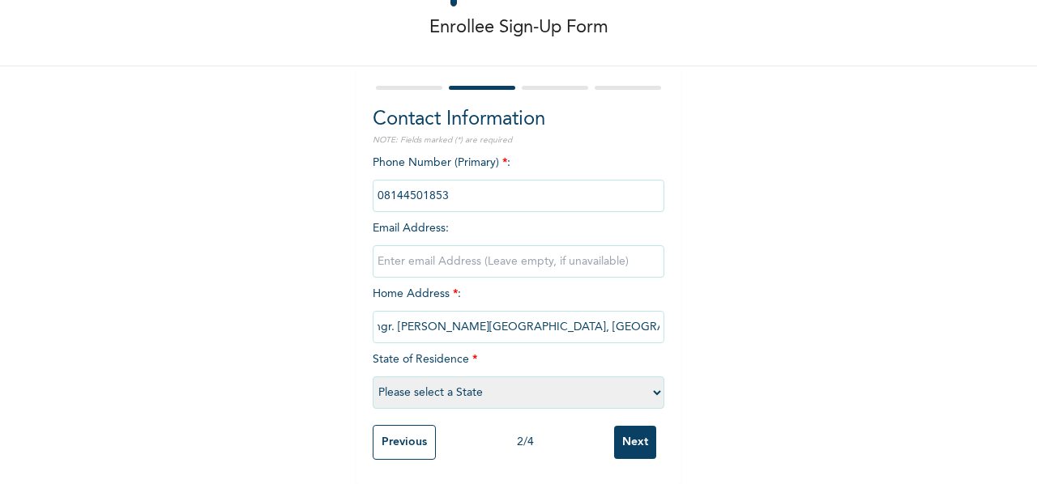
paste input "Ajah, Lekki Epe Expressway,"
drag, startPoint x: 548, startPoint y: 317, endPoint x: 656, endPoint y: 310, distance: 108.7
click at [656, 311] on input "3, Engr. Bobby Fakunle Street, Greenland Estate, Ogombo, Ajah, Lekki Epe Expres…" at bounding box center [519, 327] width 292 height 32
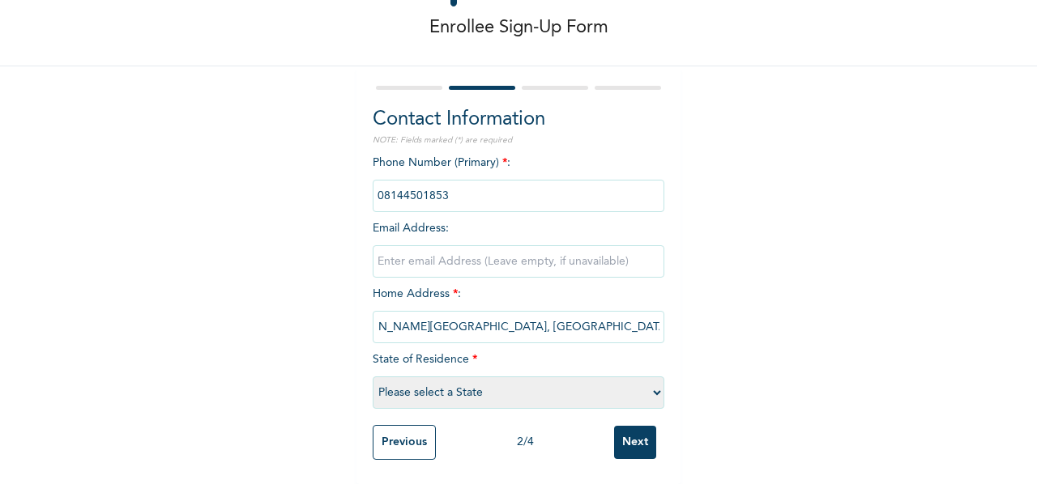
type input "3, Engr. Bobby Fakunle Street, Greenland Estate, Ogombo, Ajah, Lagos"
click at [510, 377] on select "Please select a State [PERSON_NAME] (FCT) [PERSON_NAME] Ibom [GEOGRAPHIC_DATA] …" at bounding box center [519, 393] width 292 height 32
select select "25"
click at [373, 377] on select "Please select a State [PERSON_NAME] (FCT) [PERSON_NAME] Ibom [GEOGRAPHIC_DATA] …" at bounding box center [519, 393] width 292 height 32
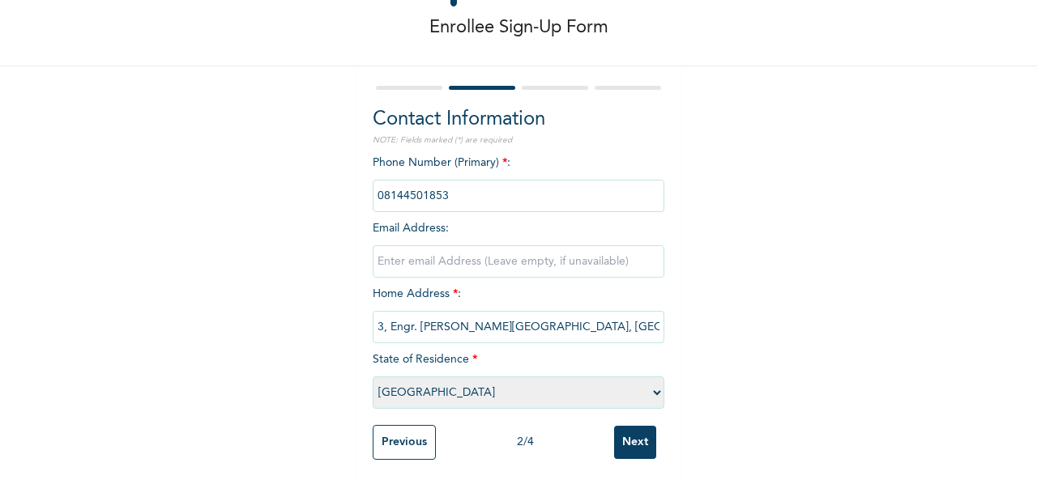
scroll to position [89, 0]
click at [625, 441] on input "Next" at bounding box center [635, 442] width 42 height 33
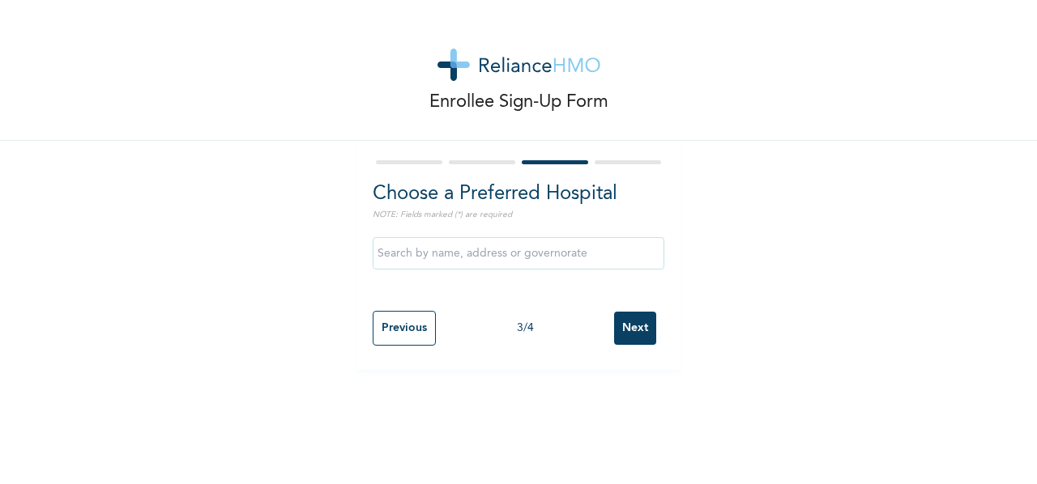
scroll to position [0, 0]
click at [627, 335] on input "Next" at bounding box center [635, 328] width 42 height 33
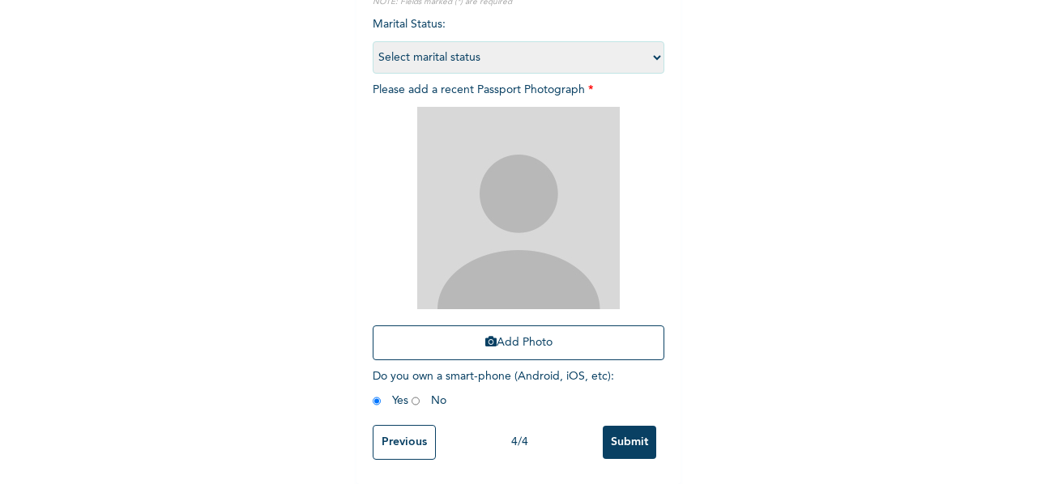
scroll to position [227, 0]
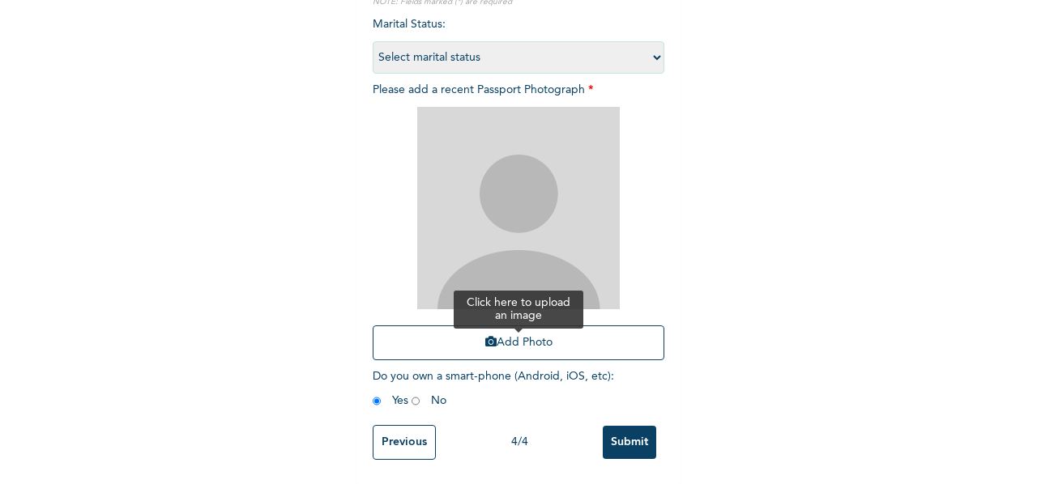
click at [553, 326] on button "Add Photo" at bounding box center [519, 343] width 292 height 35
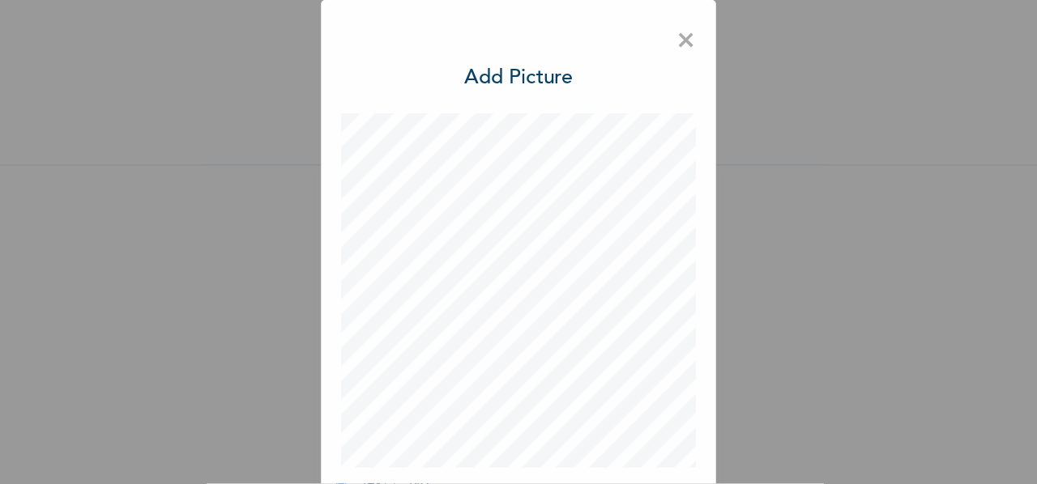
scroll to position [0, 0]
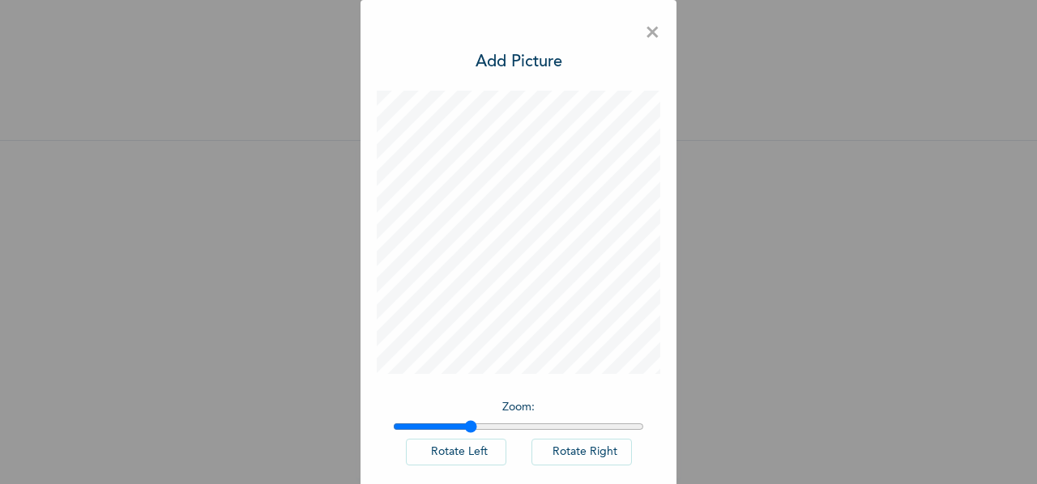
drag, startPoint x: 395, startPoint y: 428, endPoint x: 465, endPoint y: 428, distance: 69.7
click at [465, 428] on input "range" at bounding box center [518, 426] width 251 height 13
drag, startPoint x: 470, startPoint y: 425, endPoint x: 510, endPoint y: 423, distance: 40.6
click at [510, 423] on input "range" at bounding box center [518, 426] width 251 height 13
drag, startPoint x: 513, startPoint y: 427, endPoint x: 492, endPoint y: 422, distance: 21.6
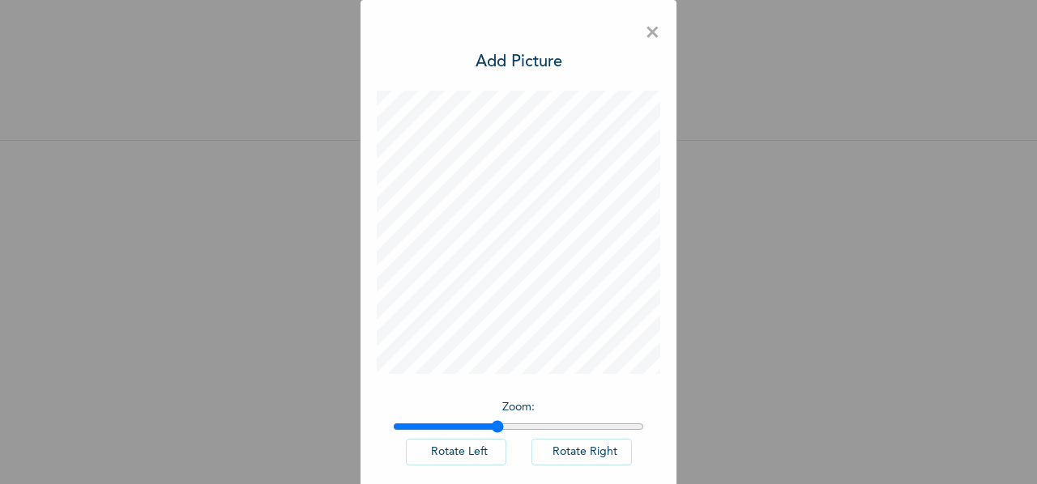
type input "1.41"
click at [492, 422] on input "range" at bounding box center [518, 426] width 251 height 13
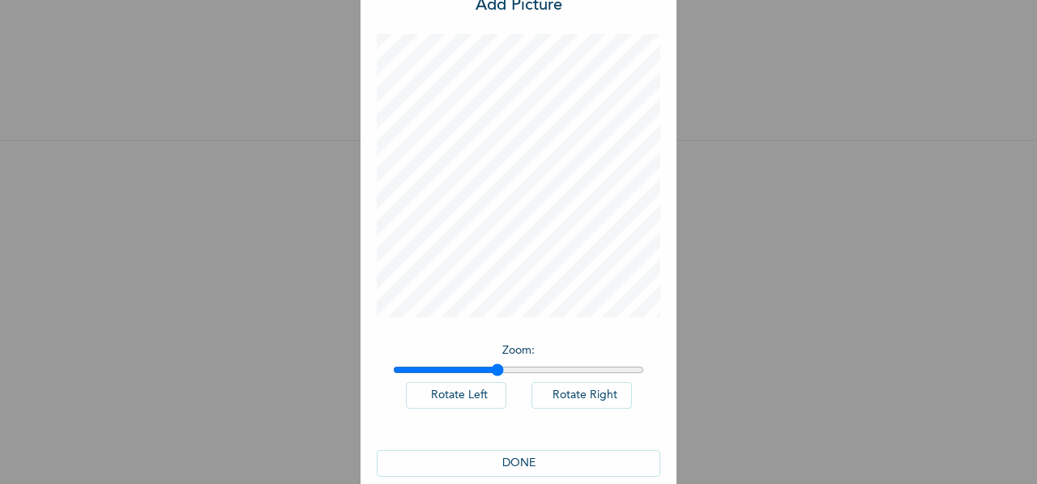
scroll to position [80, 0]
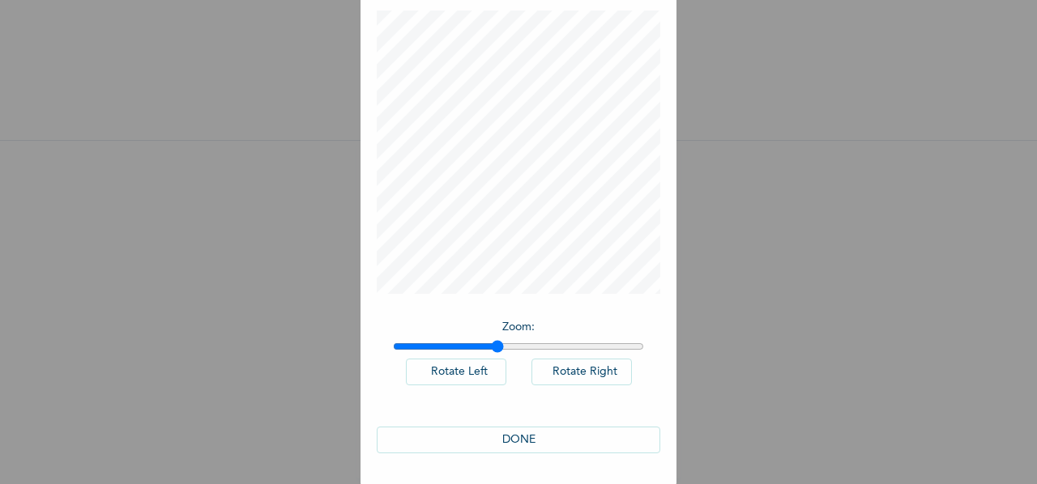
click at [484, 441] on button "DONE" at bounding box center [519, 440] width 284 height 27
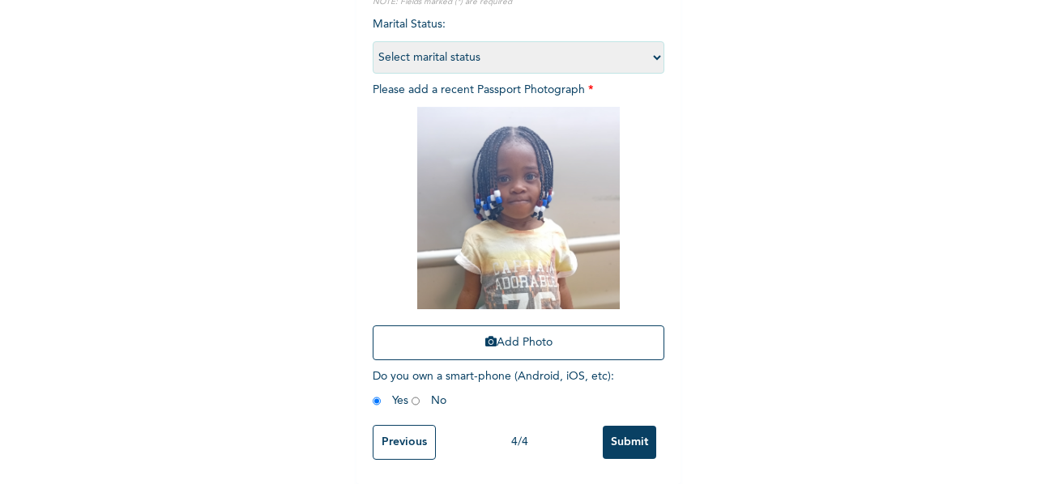
scroll to position [227, 0]
click at [411, 394] on input "radio" at bounding box center [415, 401] width 8 height 15
radio input "true"
click at [374, 394] on input "radio" at bounding box center [377, 401] width 8 height 15
radio input "true"
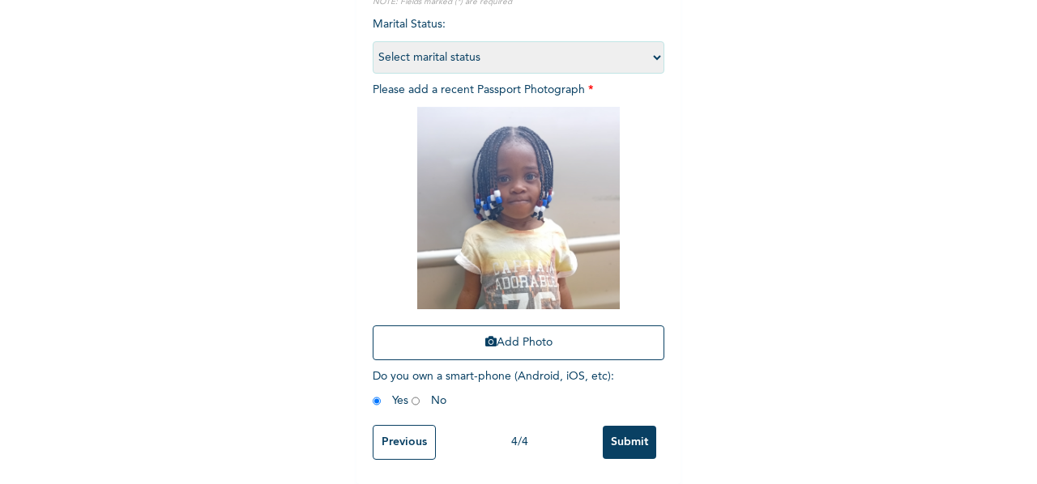
click at [614, 435] on input "Submit" at bounding box center [629, 442] width 53 height 33
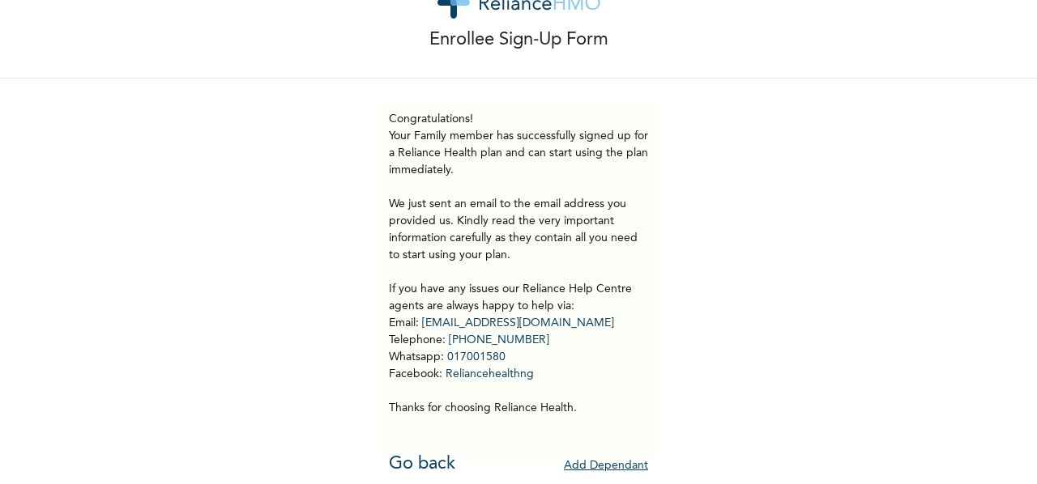
scroll to position [86, 0]
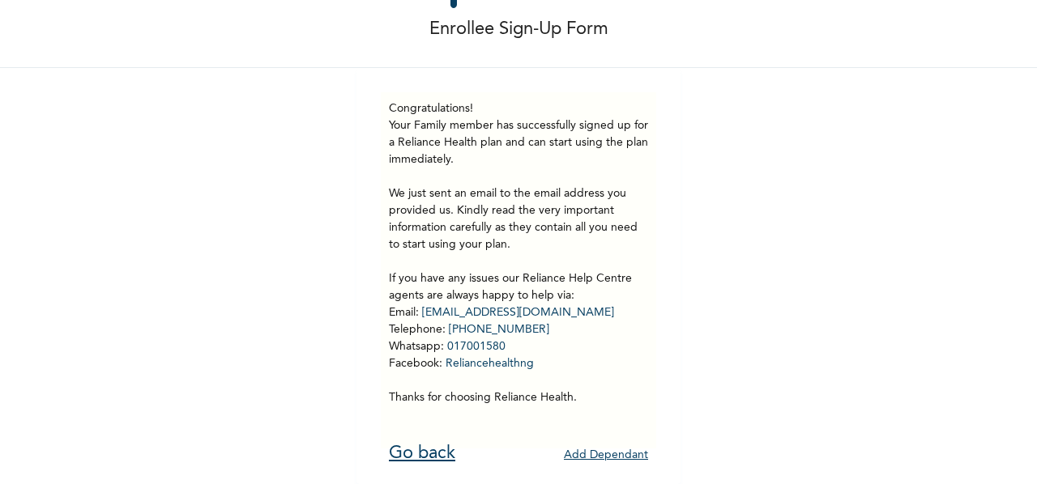
click at [415, 445] on link "Go back" at bounding box center [422, 454] width 66 height 18
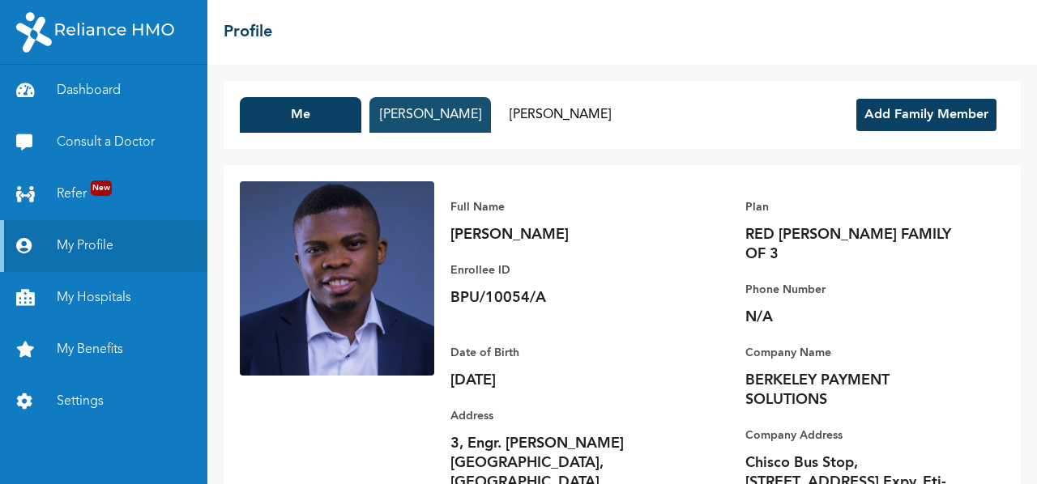
click at [444, 111] on button "Aderonke Akinyemi" at bounding box center [430, 115] width 122 height 36
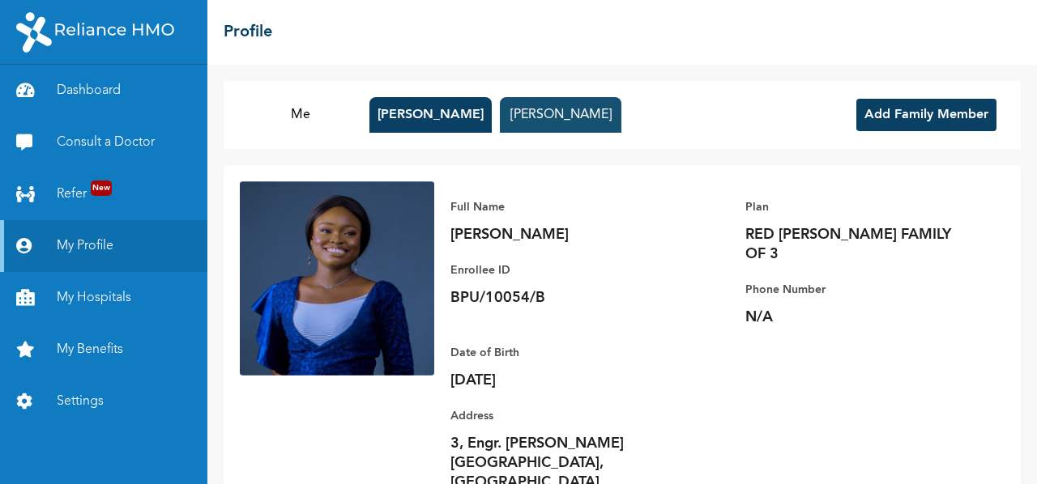
click at [621, 125] on button "Hadassah Akinyemi" at bounding box center [561, 115] width 122 height 36
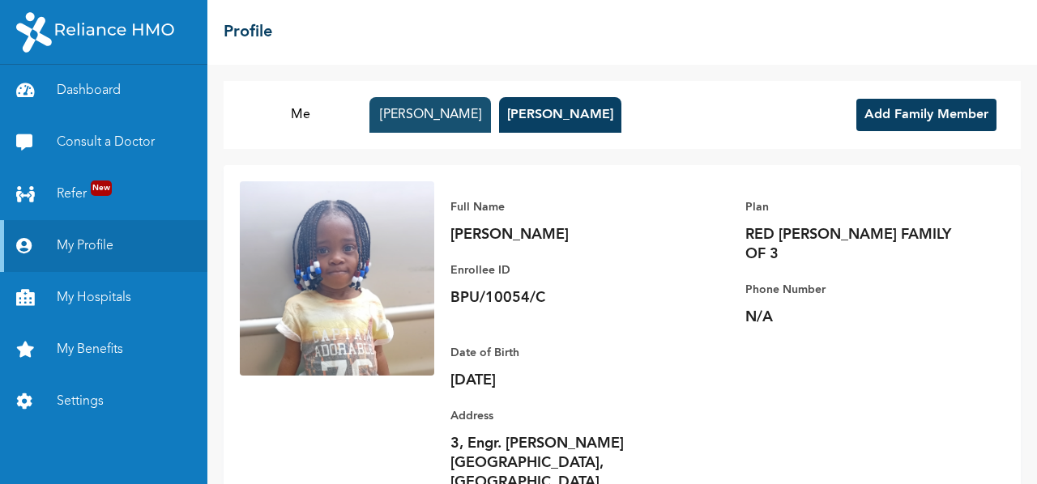
click at [437, 109] on button "Aderonke Akinyemi" at bounding box center [430, 115] width 122 height 36
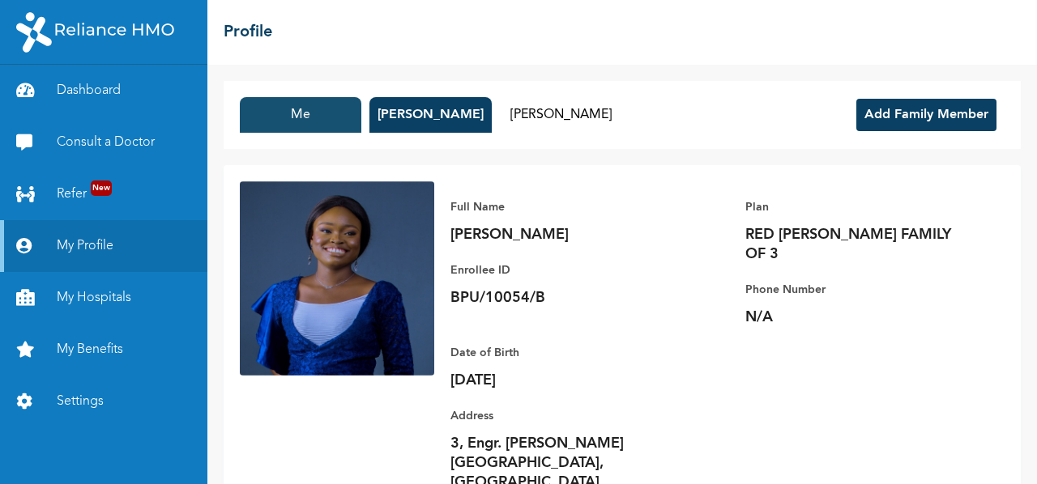
click at [306, 104] on button "Me" at bounding box center [301, 115] width 122 height 36
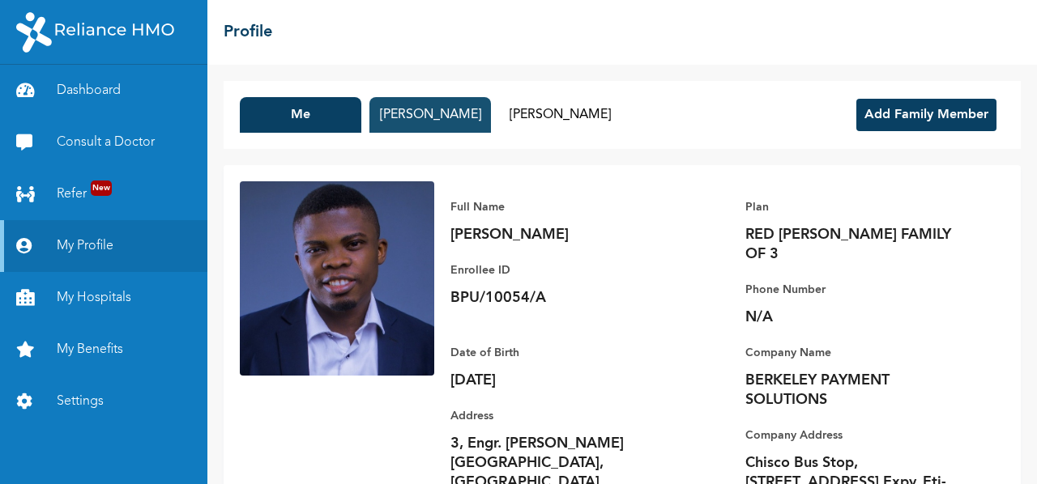
click at [450, 106] on button "Aderonke Akinyemi" at bounding box center [430, 115] width 122 height 36
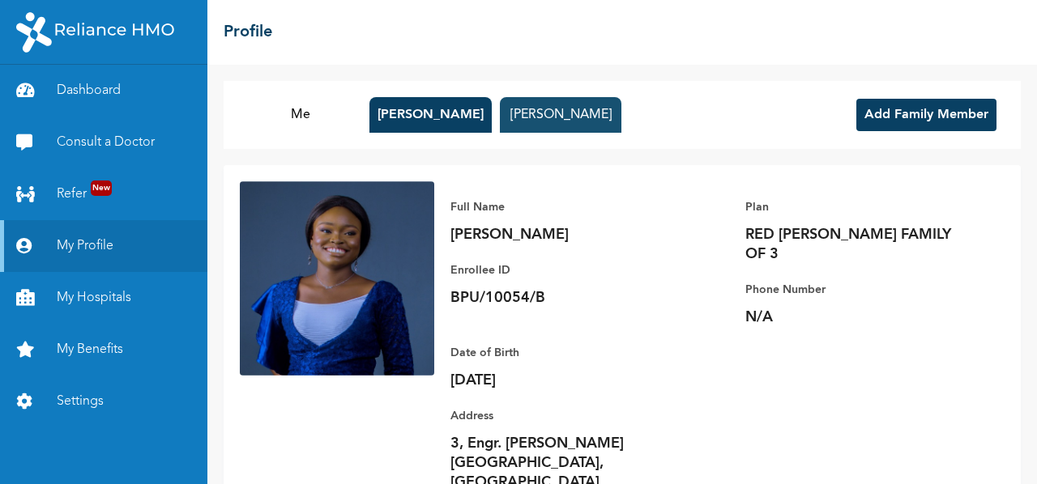
click at [558, 109] on button "Hadassah Akinyemi" at bounding box center [561, 115] width 122 height 36
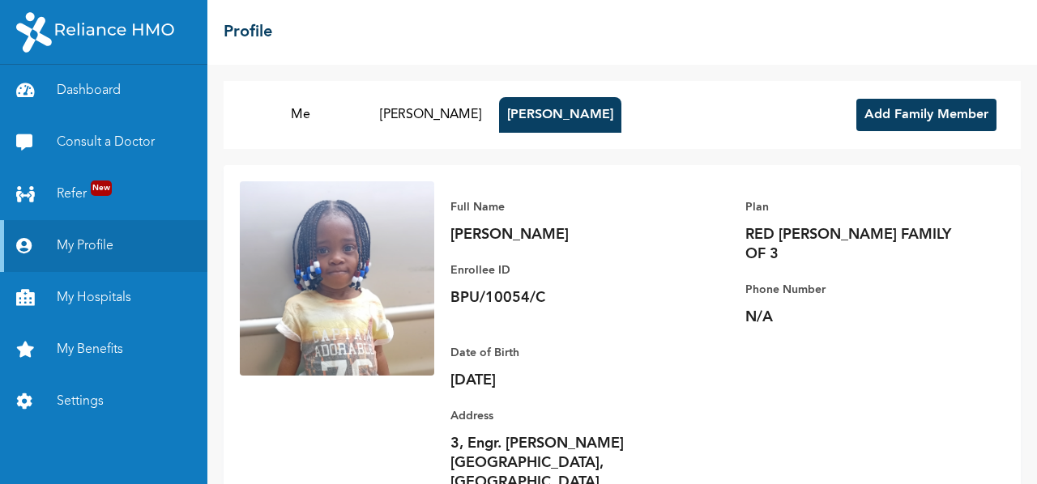
click at [330, 96] on div "Me Aderonke Akinyemi Hadassah Akinyemi Add Family Member" at bounding box center [622, 115] width 797 height 68
click at [329, 97] on button "Me" at bounding box center [301, 115] width 122 height 36
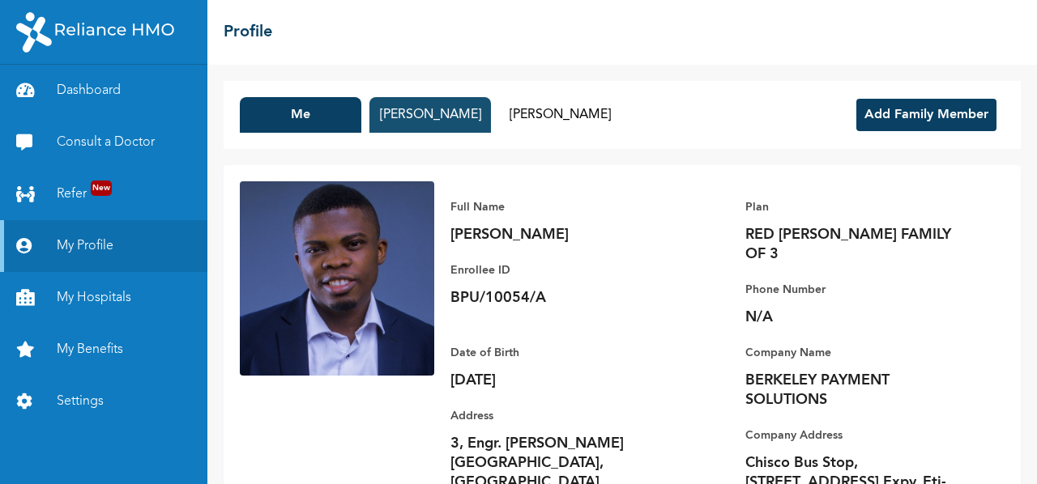
click at [423, 106] on button "Aderonke Akinyemi" at bounding box center [430, 115] width 122 height 36
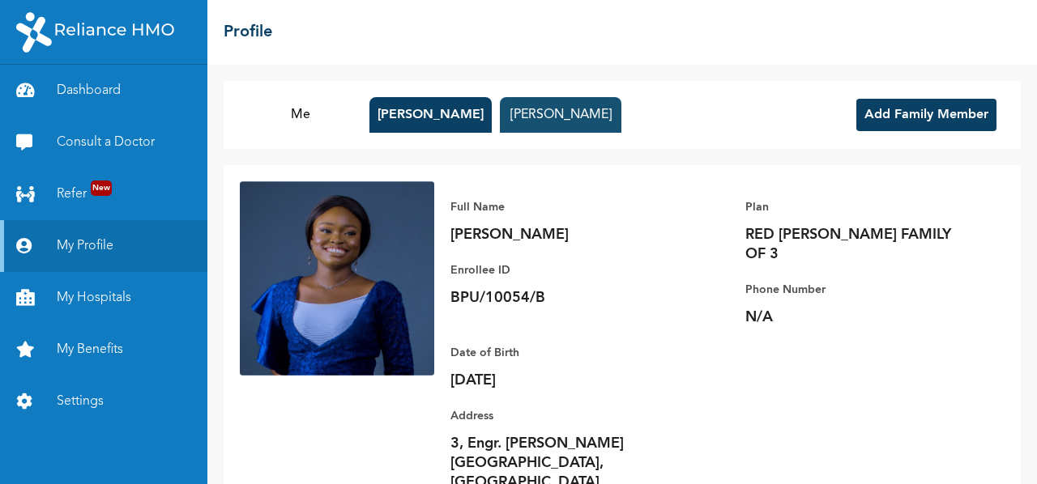
click at [559, 103] on button "Hadassah Akinyemi" at bounding box center [561, 115] width 122 height 36
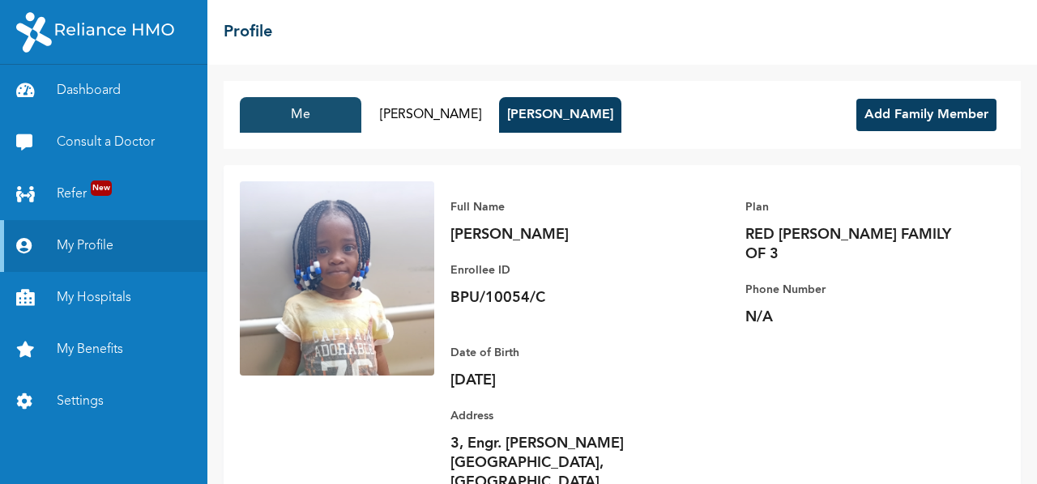
click at [345, 116] on button "Me" at bounding box center [301, 115] width 122 height 36
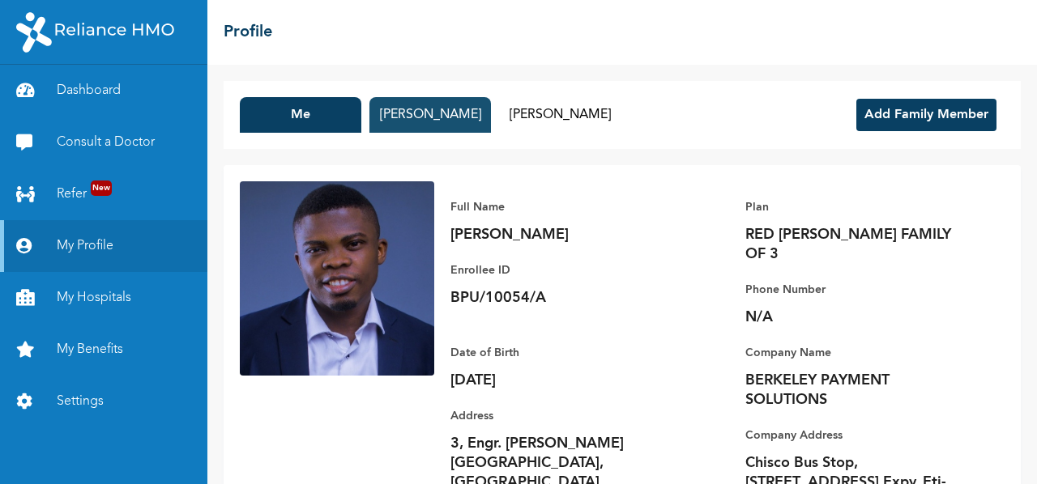
click at [452, 118] on button "Aderonke Akinyemi" at bounding box center [430, 115] width 122 height 36
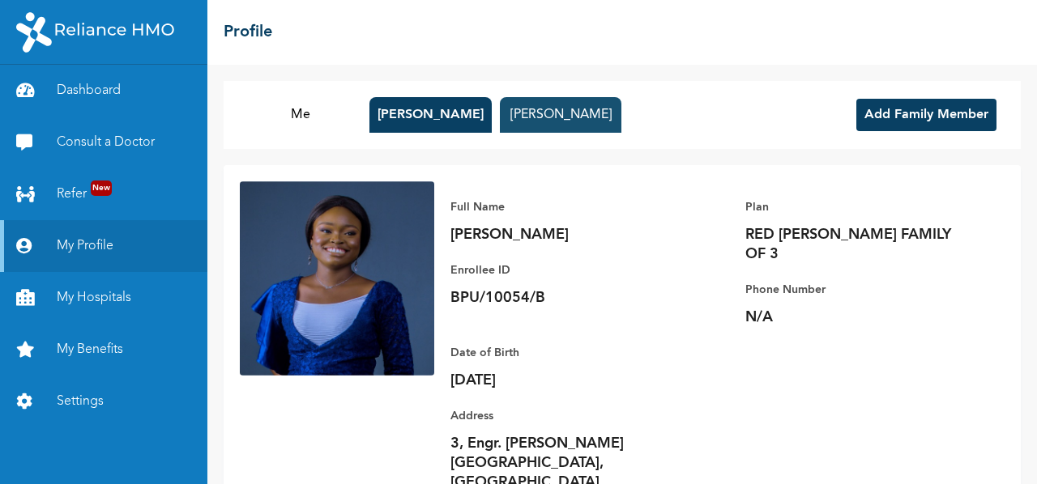
click at [546, 110] on button "Hadassah Akinyemi" at bounding box center [561, 115] width 122 height 36
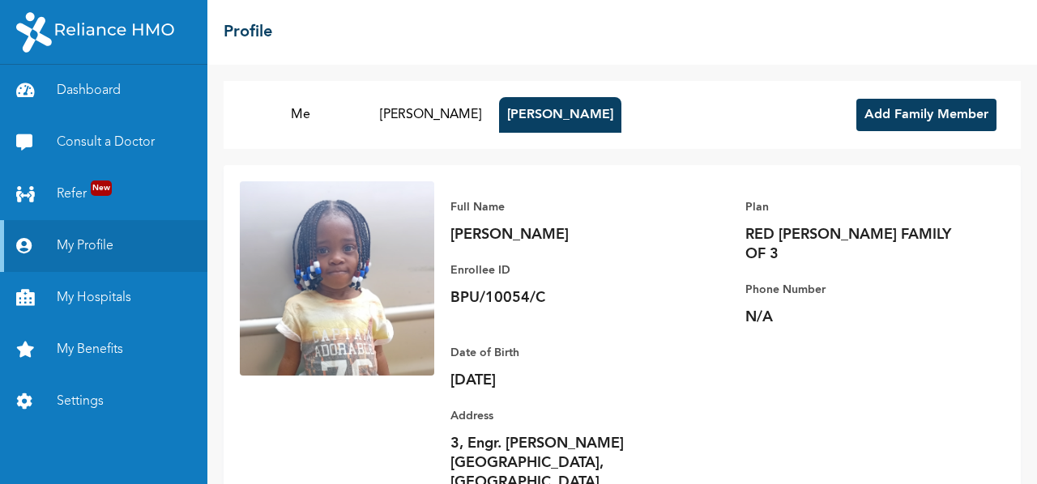
click at [893, 114] on button "Add Family Member" at bounding box center [926, 115] width 140 height 32
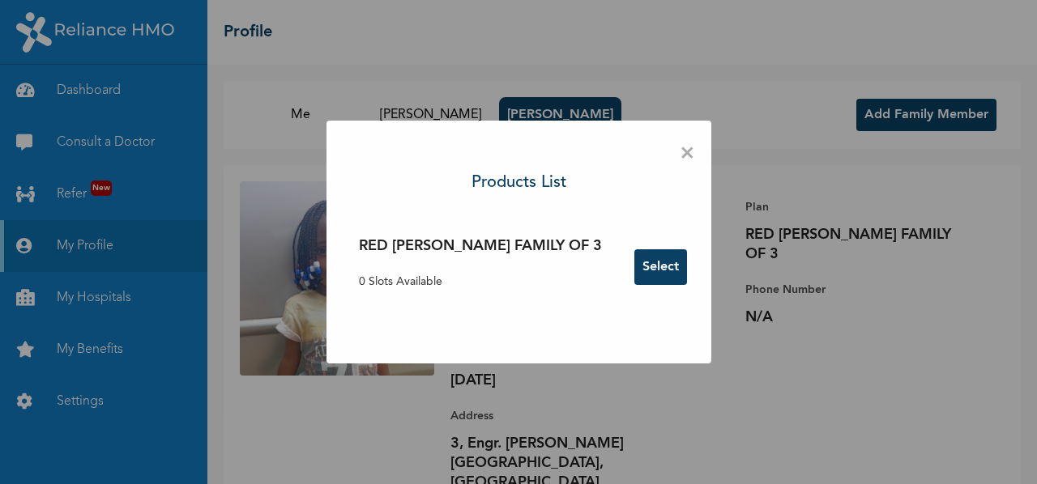
click at [680, 156] on span "×" at bounding box center [687, 154] width 15 height 34
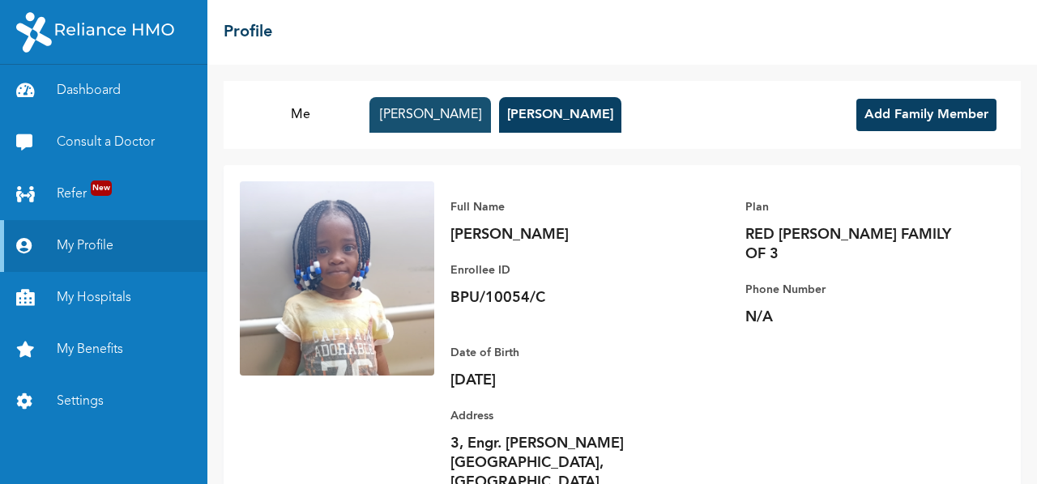
click at [456, 127] on button "Aderonke Akinyemi" at bounding box center [430, 115] width 122 height 36
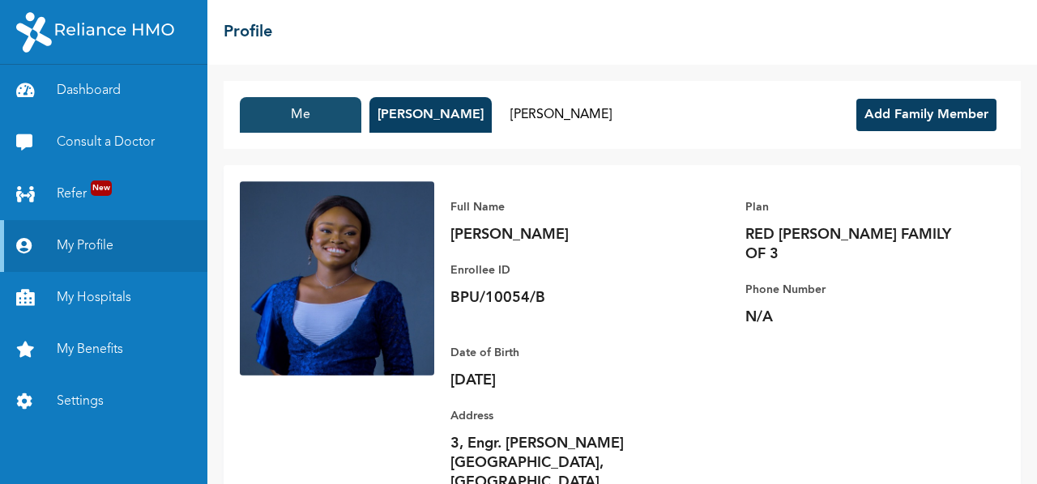
click at [293, 121] on button "Me" at bounding box center [301, 115] width 122 height 36
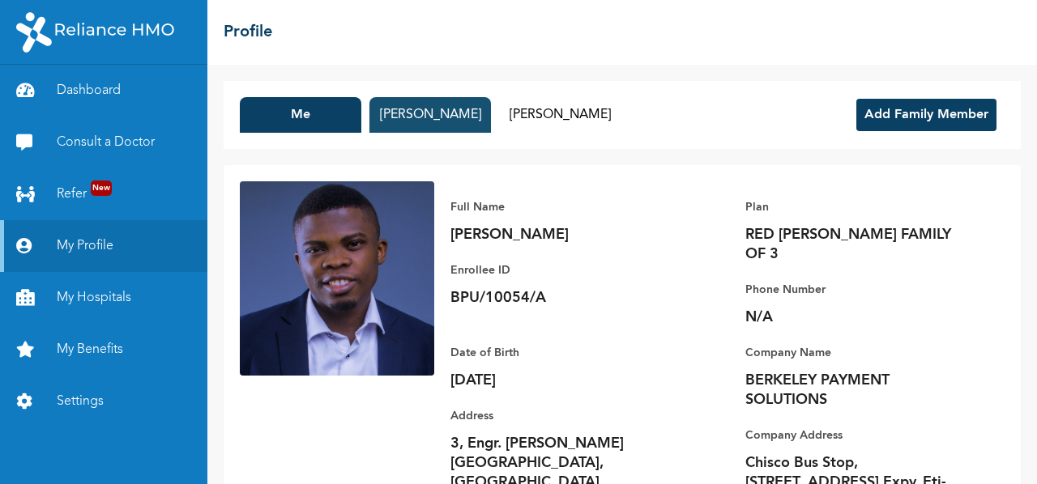
click at [460, 126] on button "Aderonke Akinyemi" at bounding box center [430, 115] width 122 height 36
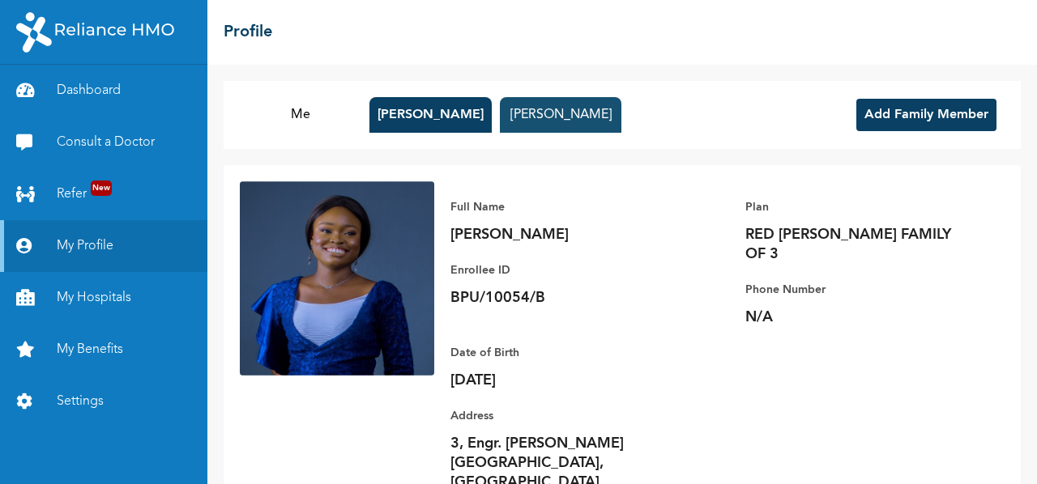
click at [587, 115] on button "Hadassah Akinyemi" at bounding box center [561, 115] width 122 height 36
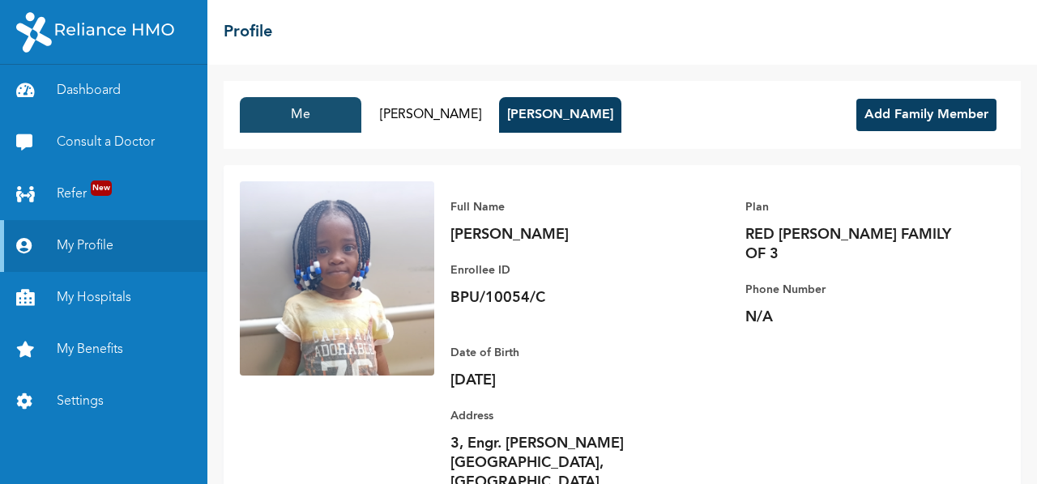
click at [274, 110] on button "Me" at bounding box center [301, 115] width 122 height 36
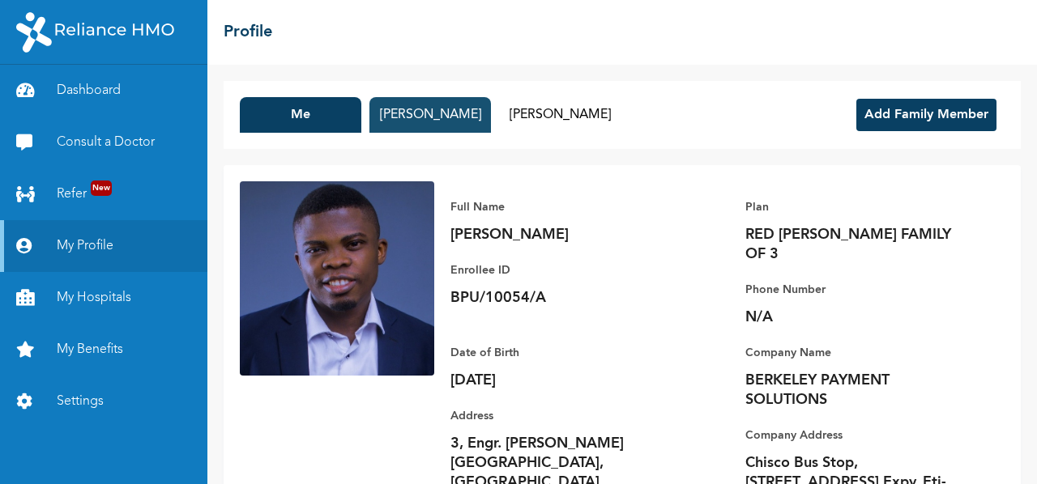
click at [436, 112] on button "Aderonke Akinyemi" at bounding box center [430, 115] width 122 height 36
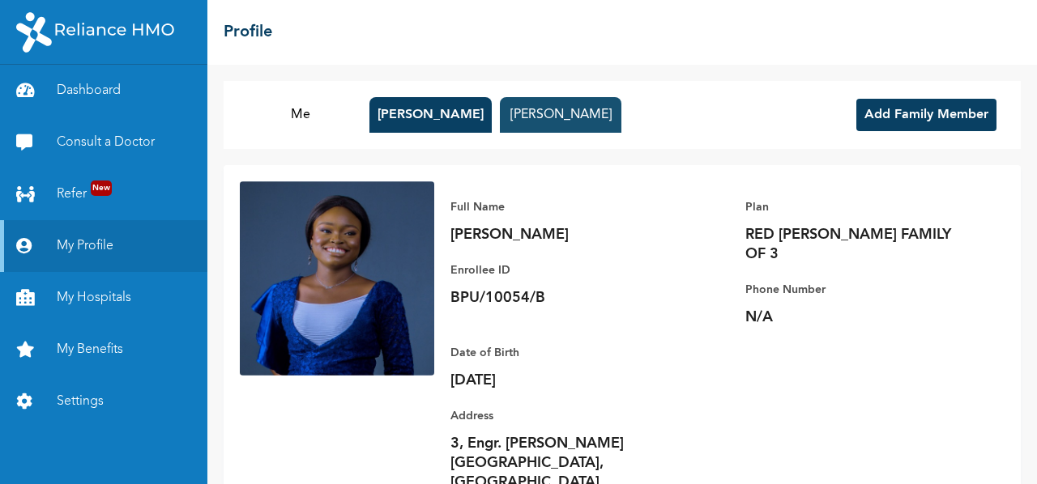
click at [556, 117] on button "Hadassah Akinyemi" at bounding box center [561, 115] width 122 height 36
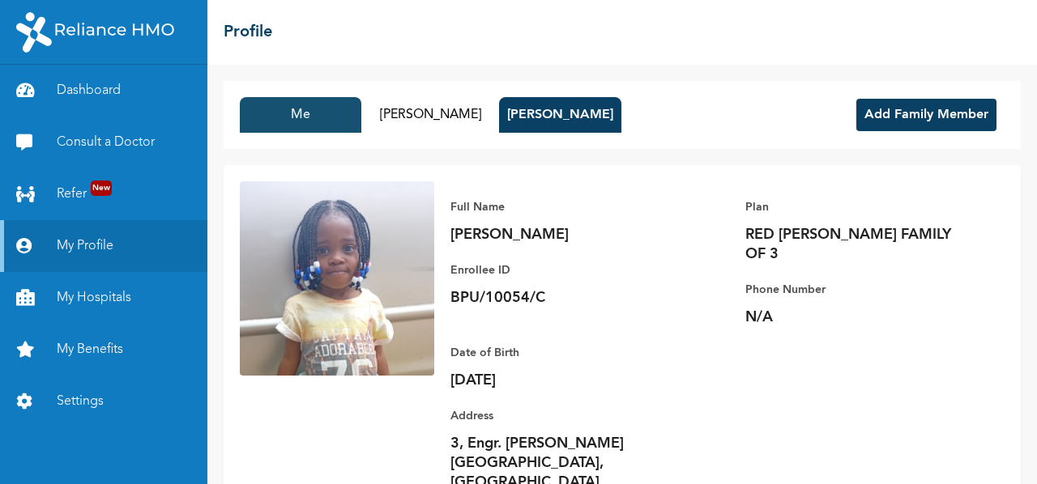
click at [316, 131] on button "Me" at bounding box center [301, 115] width 122 height 36
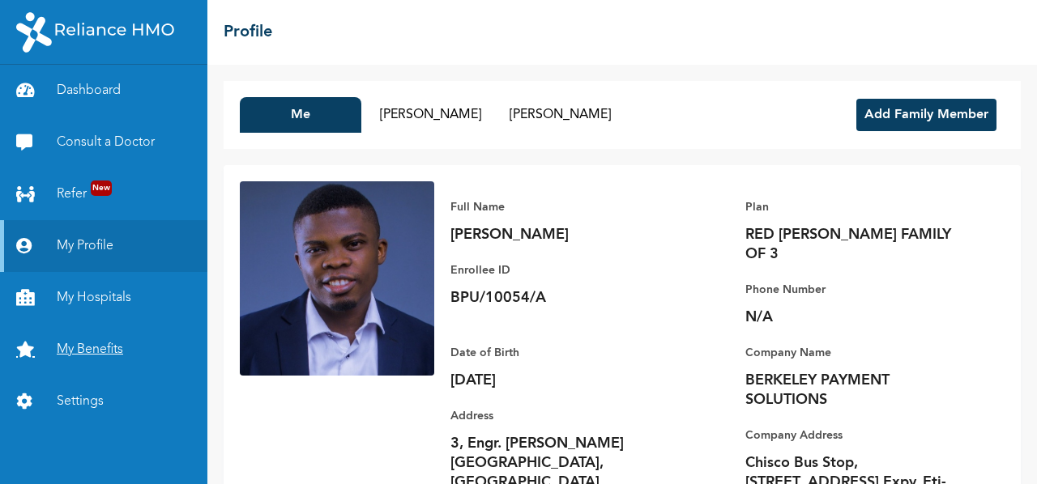
click at [116, 355] on link "My Benefits" at bounding box center [103, 350] width 207 height 52
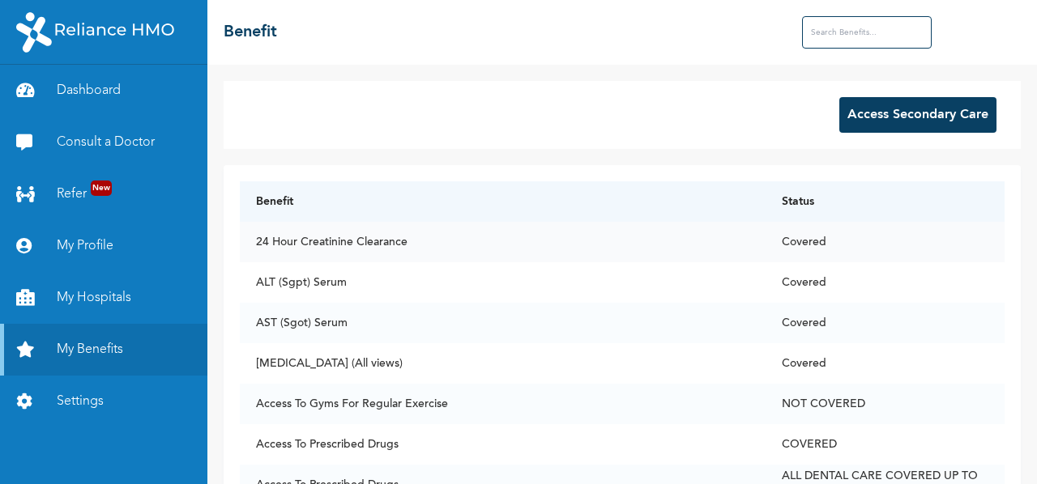
scroll to position [162, 0]
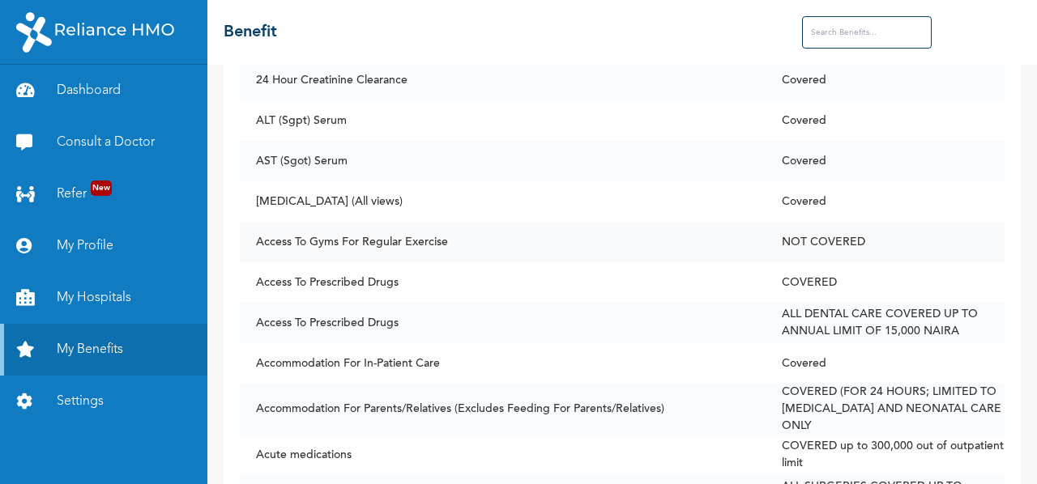
click at [816, 241] on td "NOT COVERED" at bounding box center [884, 242] width 239 height 41
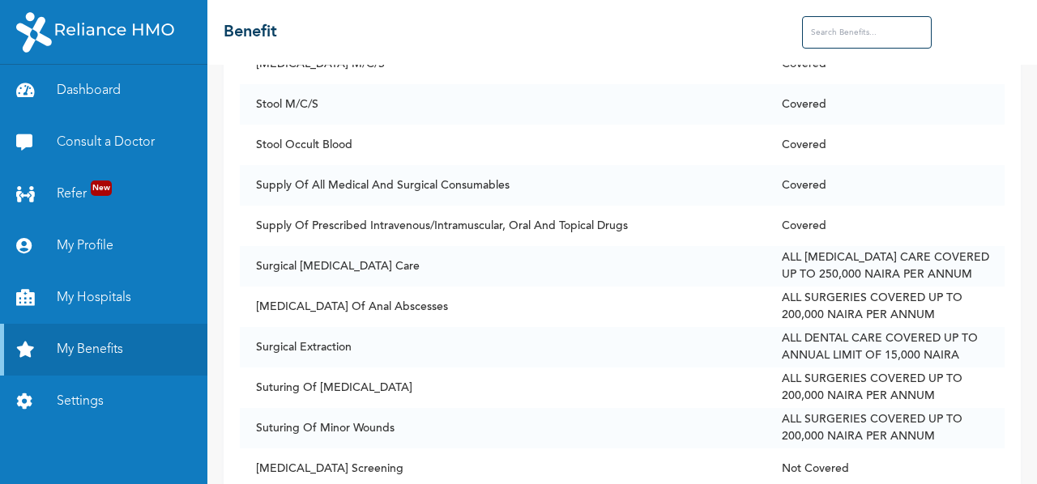
scroll to position [12612, 0]
